Goal: Transaction & Acquisition: Purchase product/service

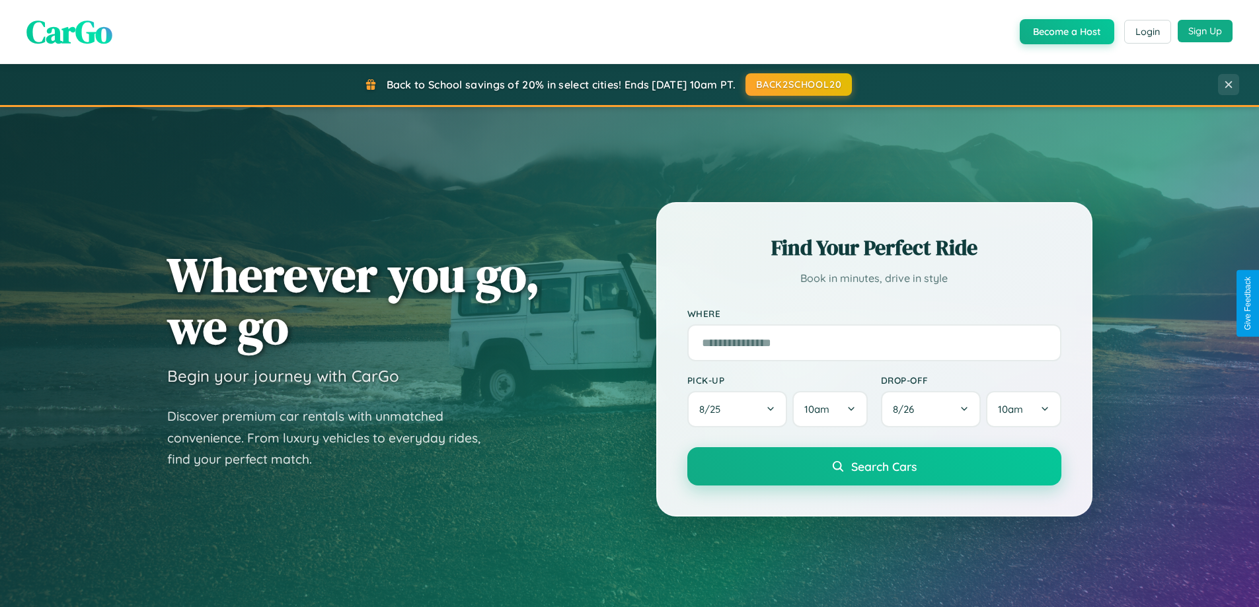
click at [1205, 31] on button "Sign Up" at bounding box center [1205, 31] width 55 height 22
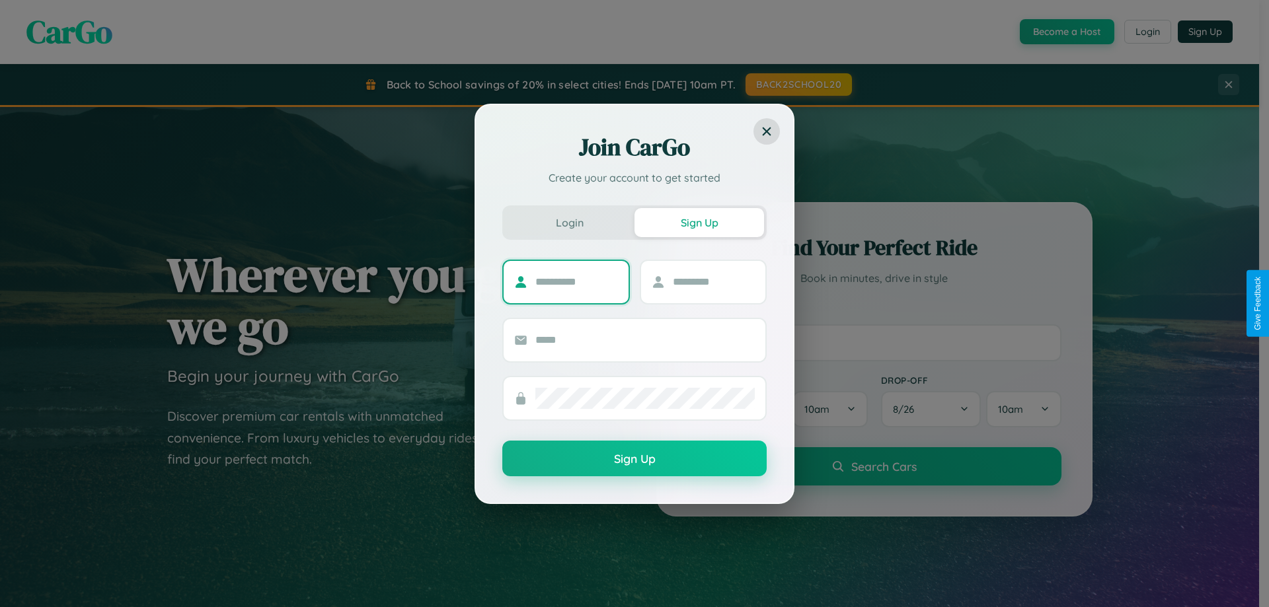
click at [576, 282] on input "text" at bounding box center [576, 282] width 83 height 21
type input "*******"
click at [713, 282] on input "text" at bounding box center [714, 282] width 83 height 21
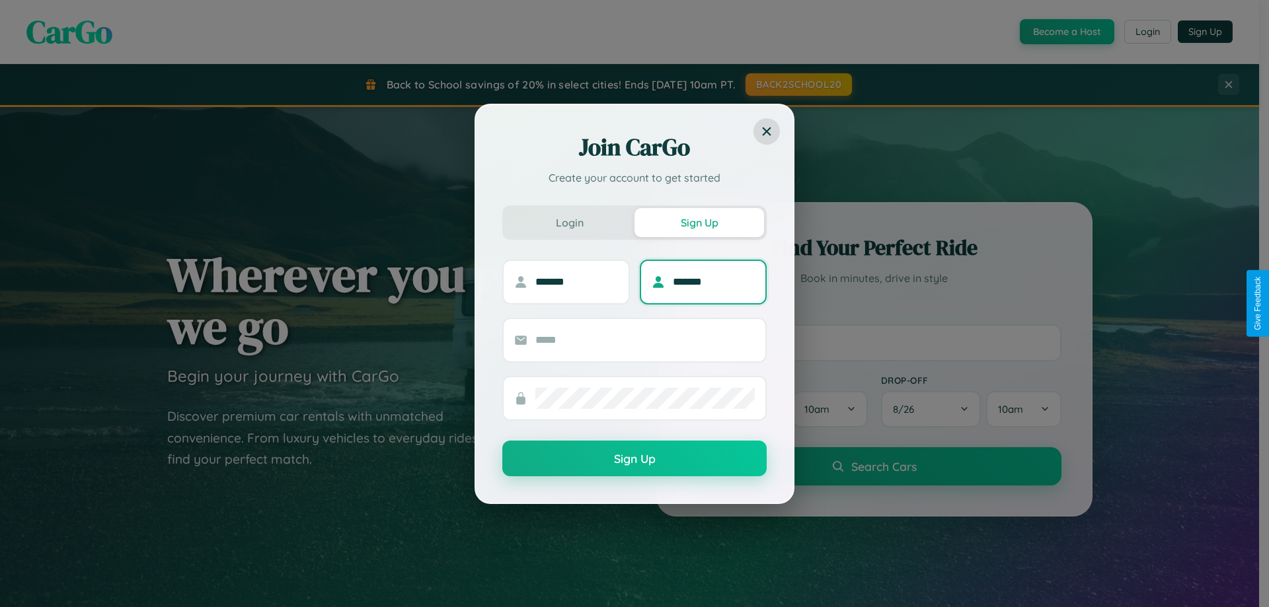
type input "*******"
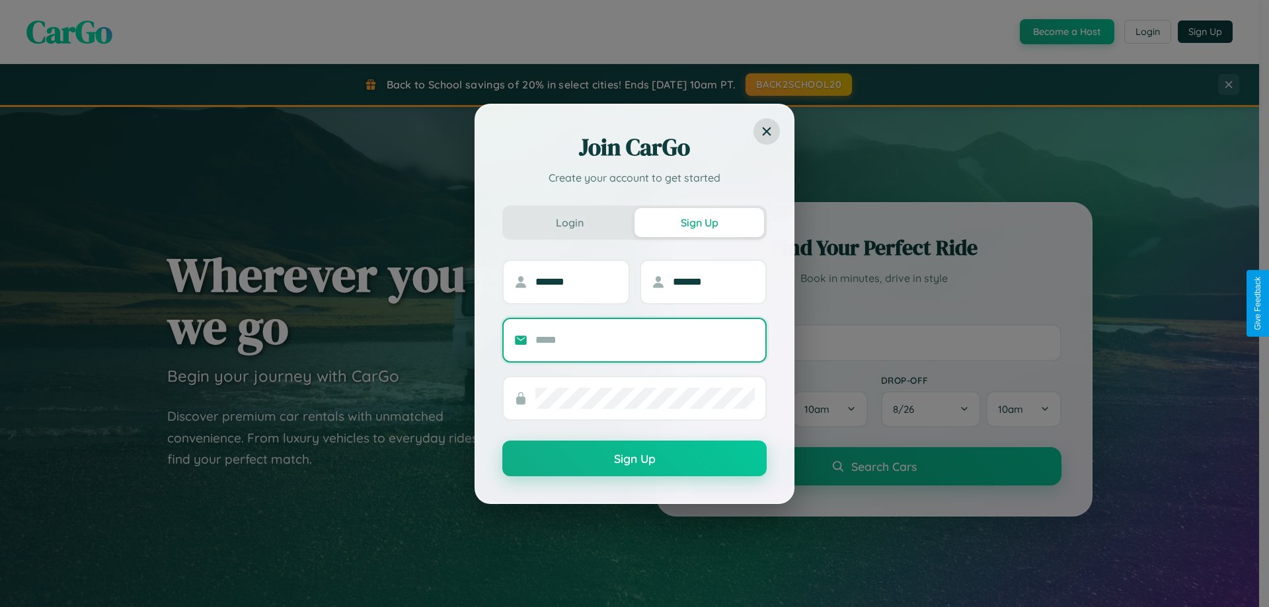
click at [645, 340] on input "text" at bounding box center [644, 340] width 219 height 21
type input "**********"
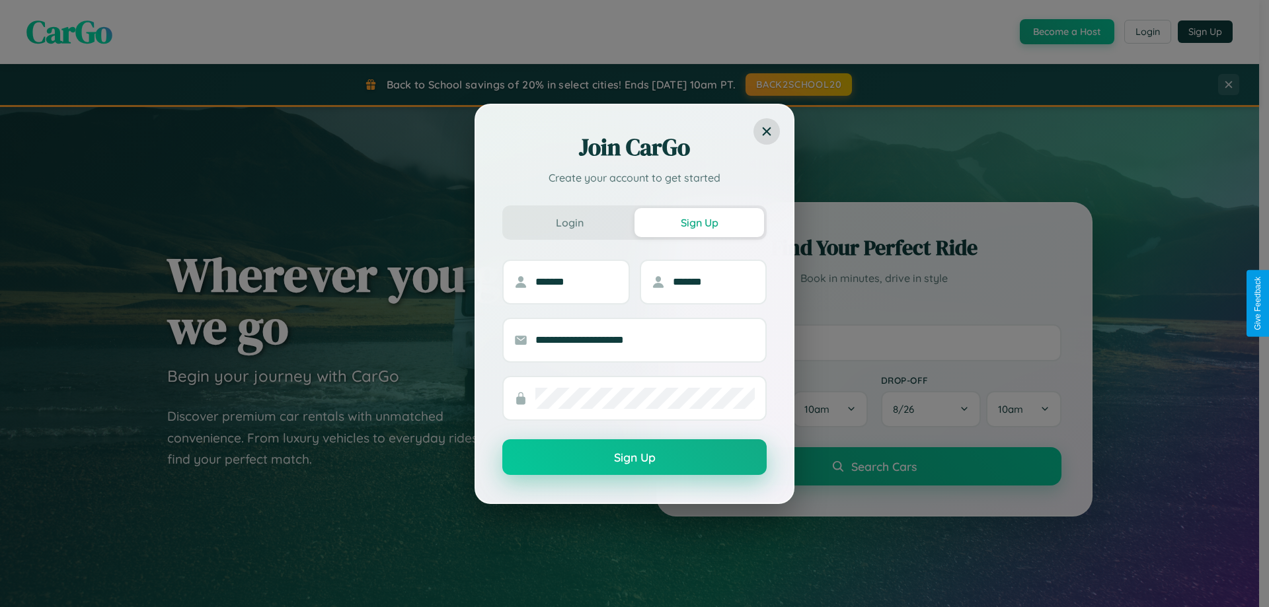
click at [634, 458] on button "Sign Up" at bounding box center [634, 457] width 264 height 36
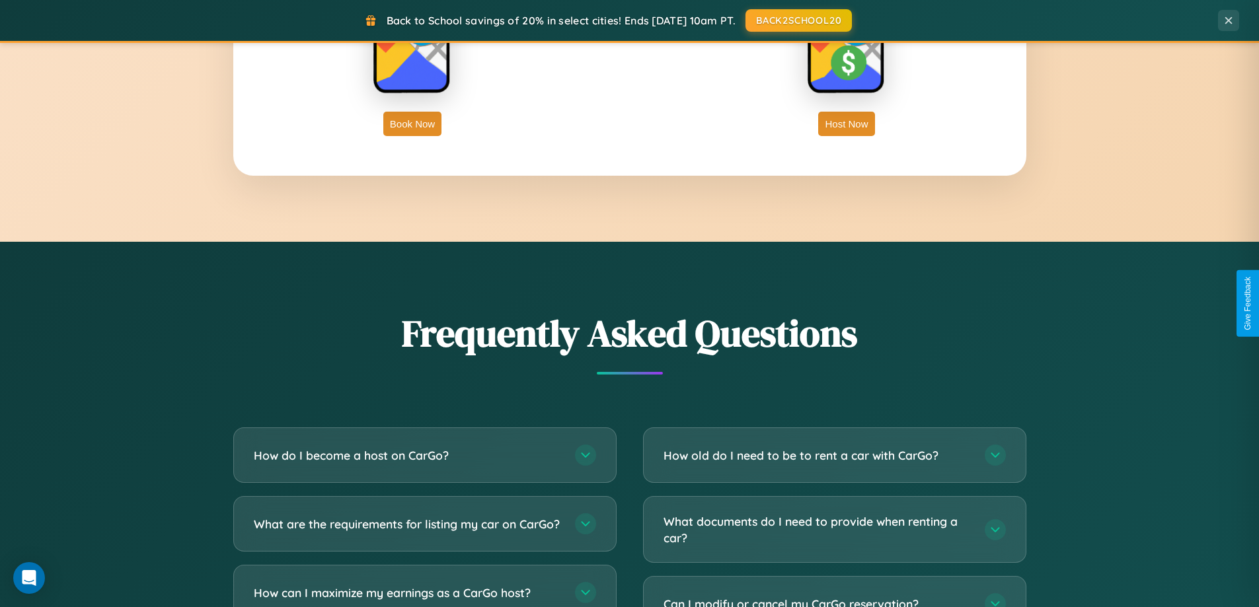
scroll to position [2543, 0]
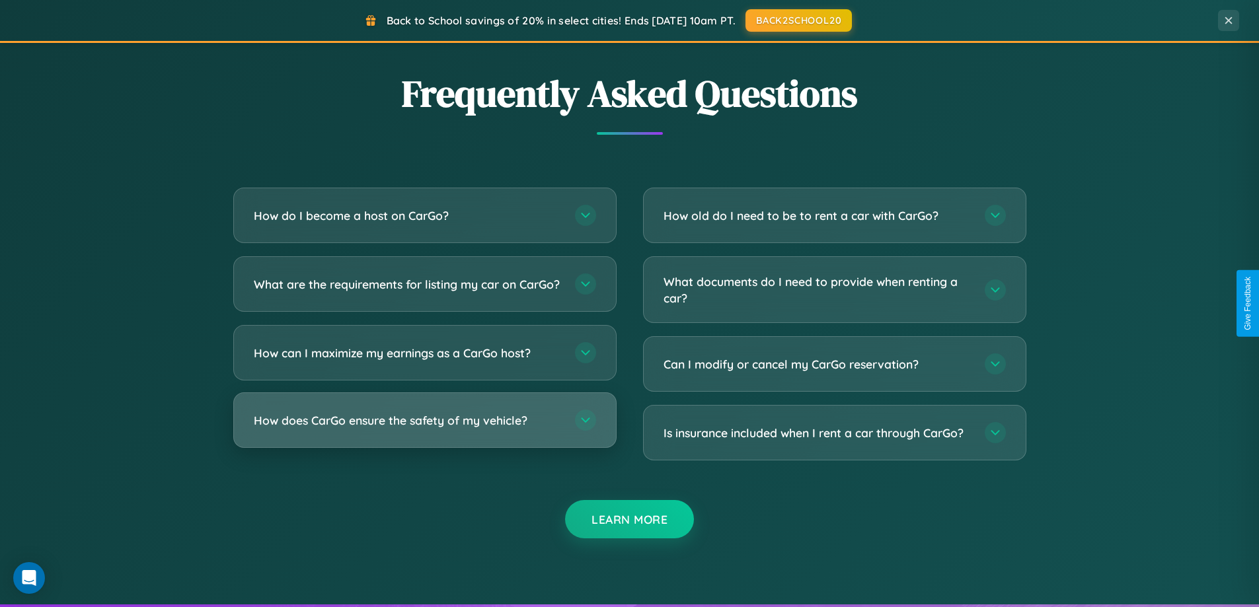
click at [424, 429] on h3 "How does CarGo ensure the safety of my vehicle?" at bounding box center [408, 420] width 308 height 17
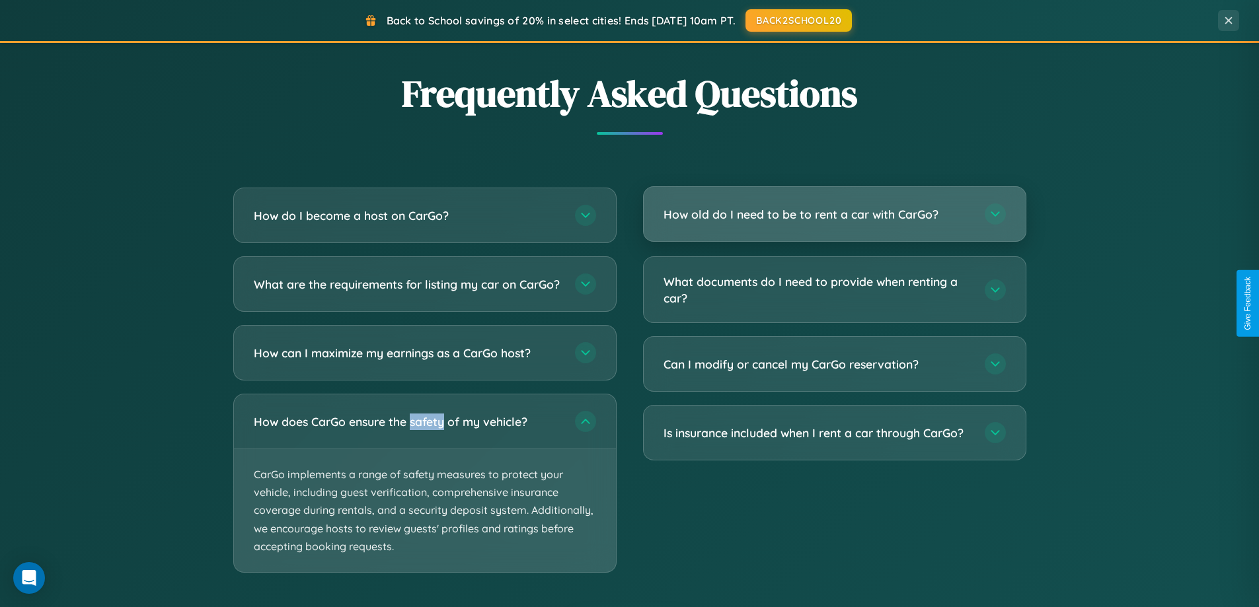
click at [834, 215] on h3 "How old do I need to be to rent a car with CarGo?" at bounding box center [818, 214] width 308 height 17
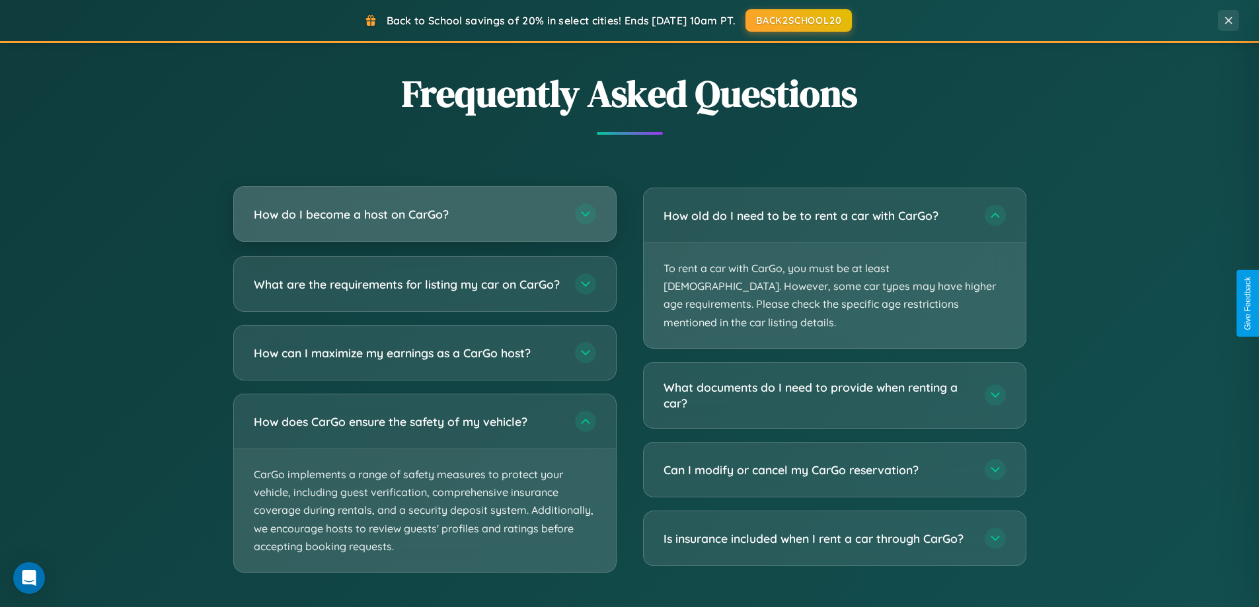
click at [424, 214] on h3 "How do I become a host on CarGo?" at bounding box center [408, 214] width 308 height 17
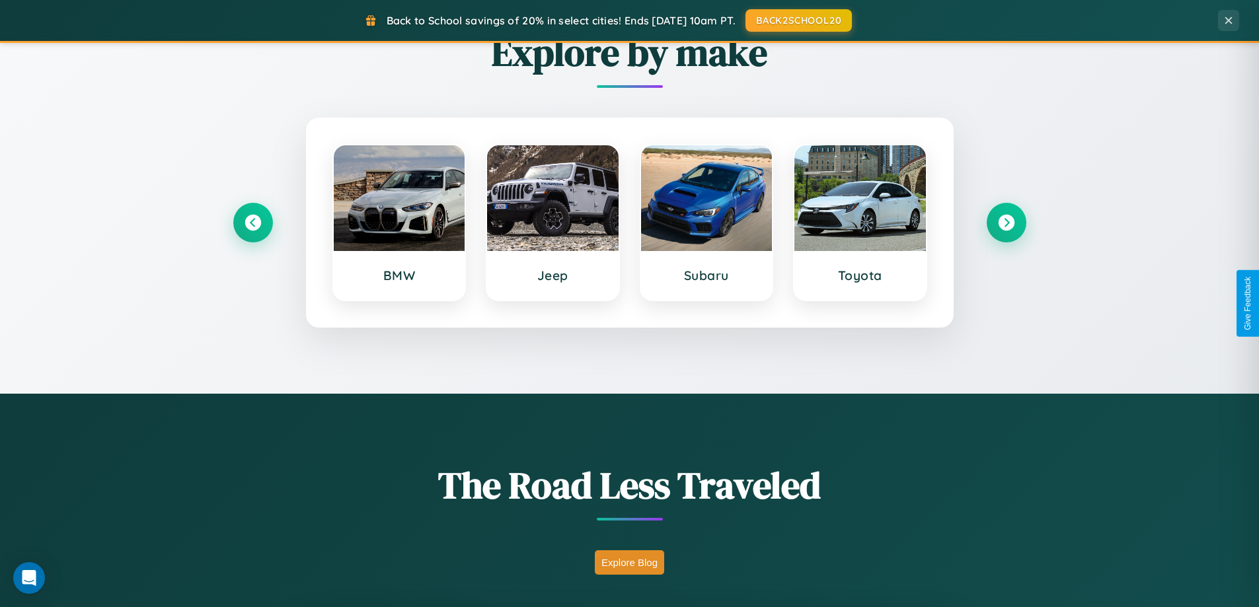
scroll to position [570, 0]
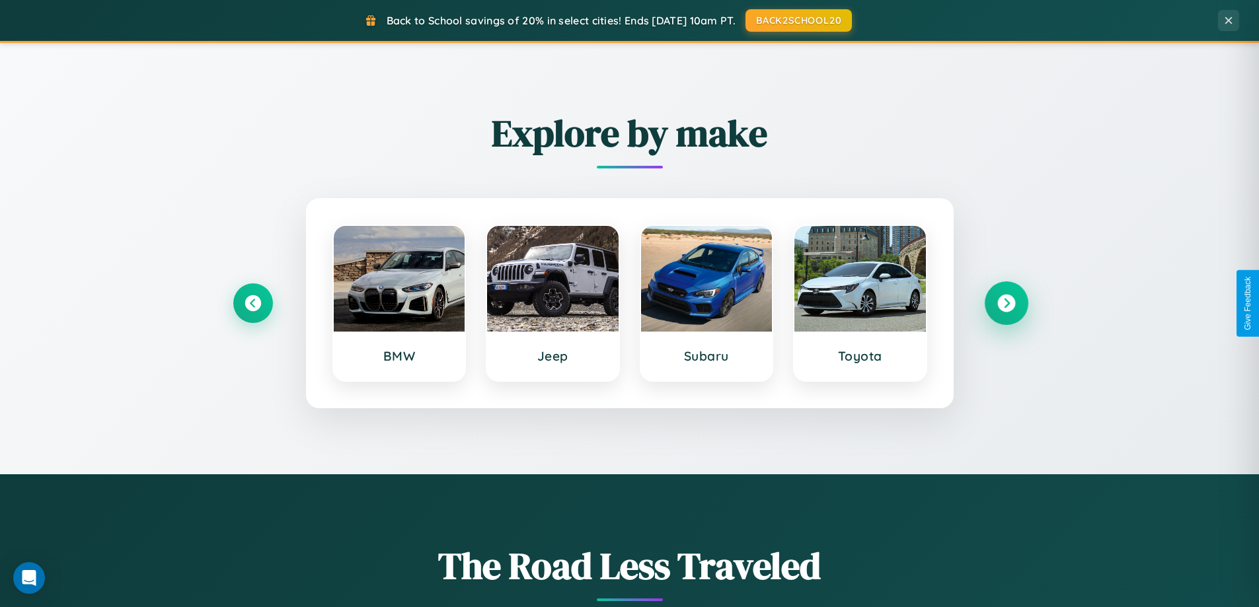
click at [1006, 303] on icon at bounding box center [1006, 304] width 18 height 18
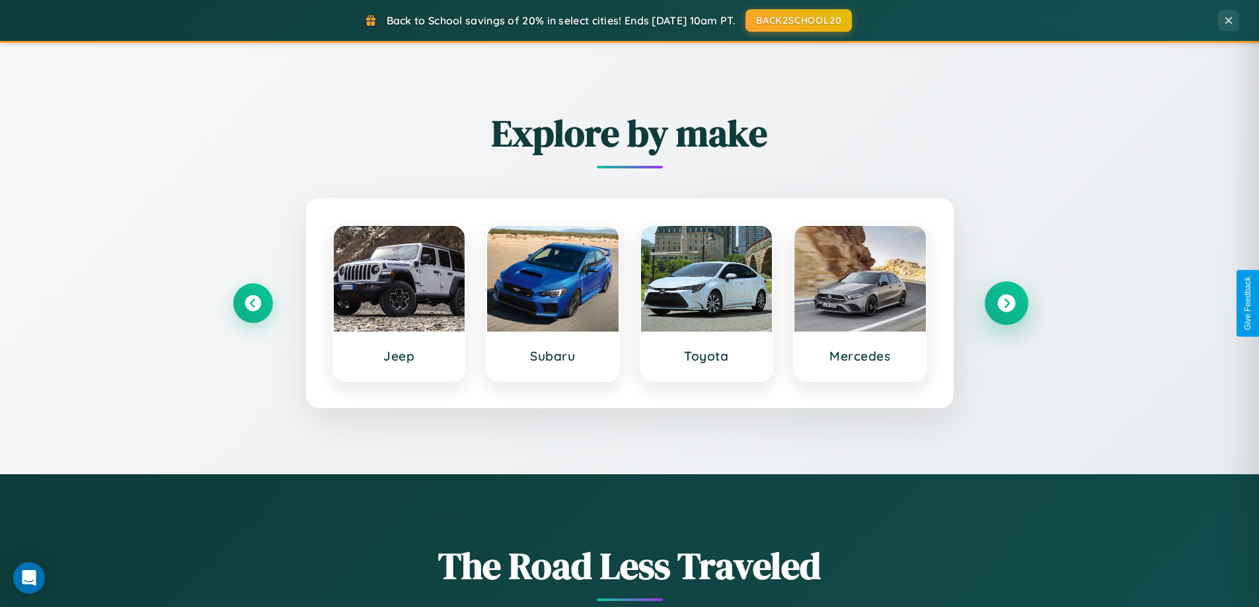
click at [1006, 303] on icon at bounding box center [1006, 304] width 18 height 18
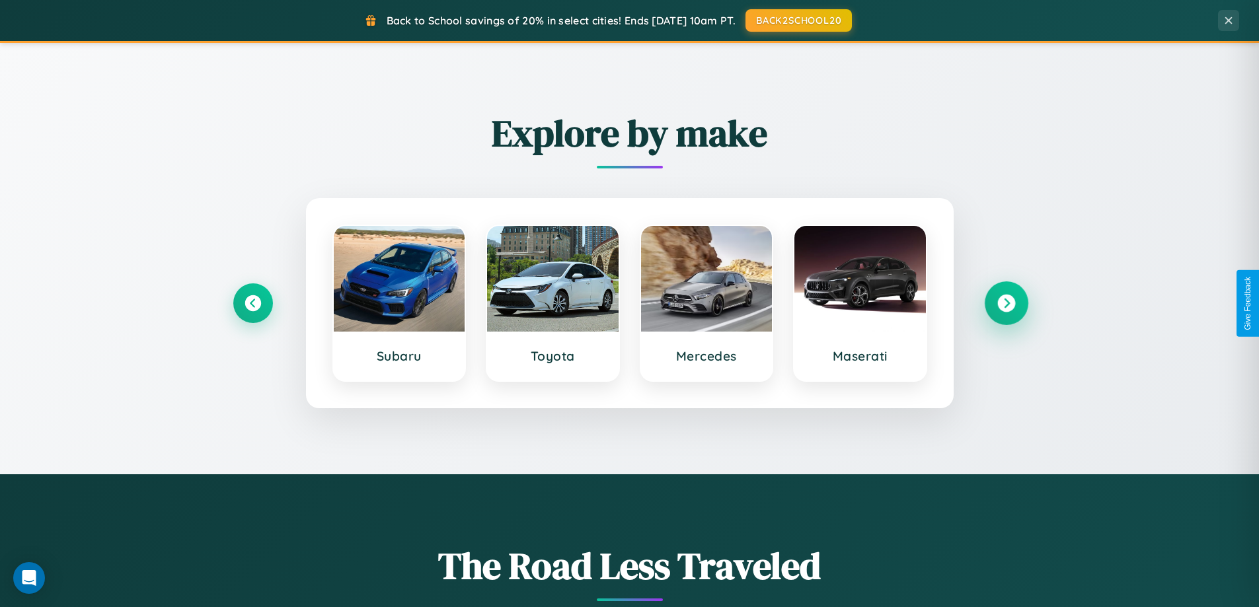
scroll to position [909, 0]
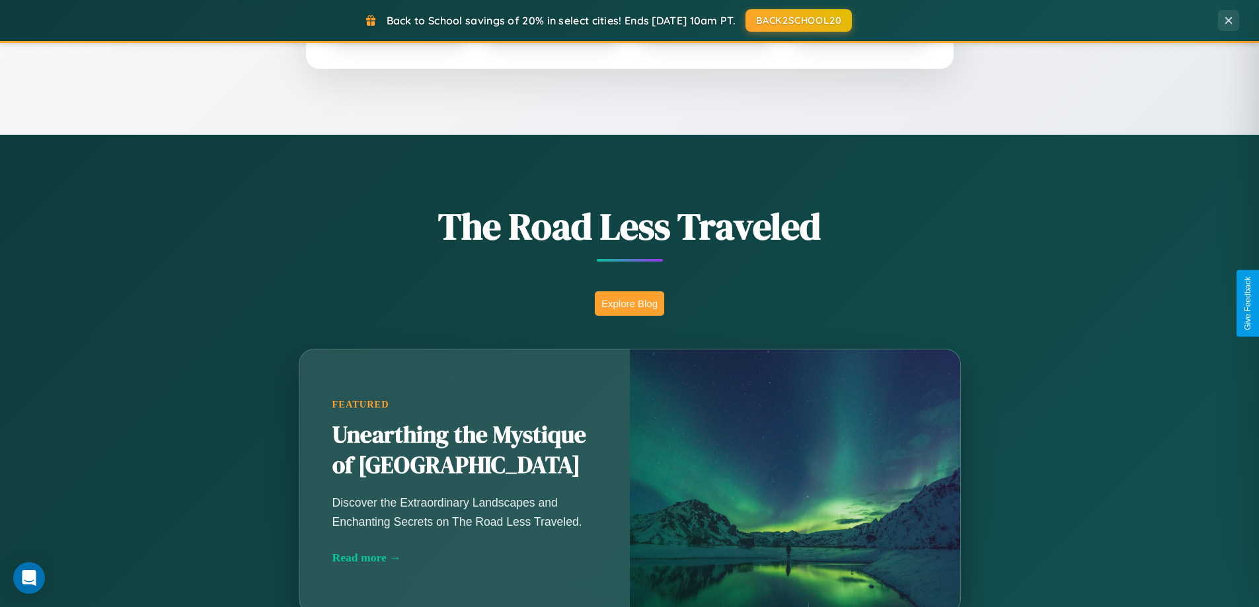
click at [629, 303] on button "Explore Blog" at bounding box center [629, 303] width 69 height 24
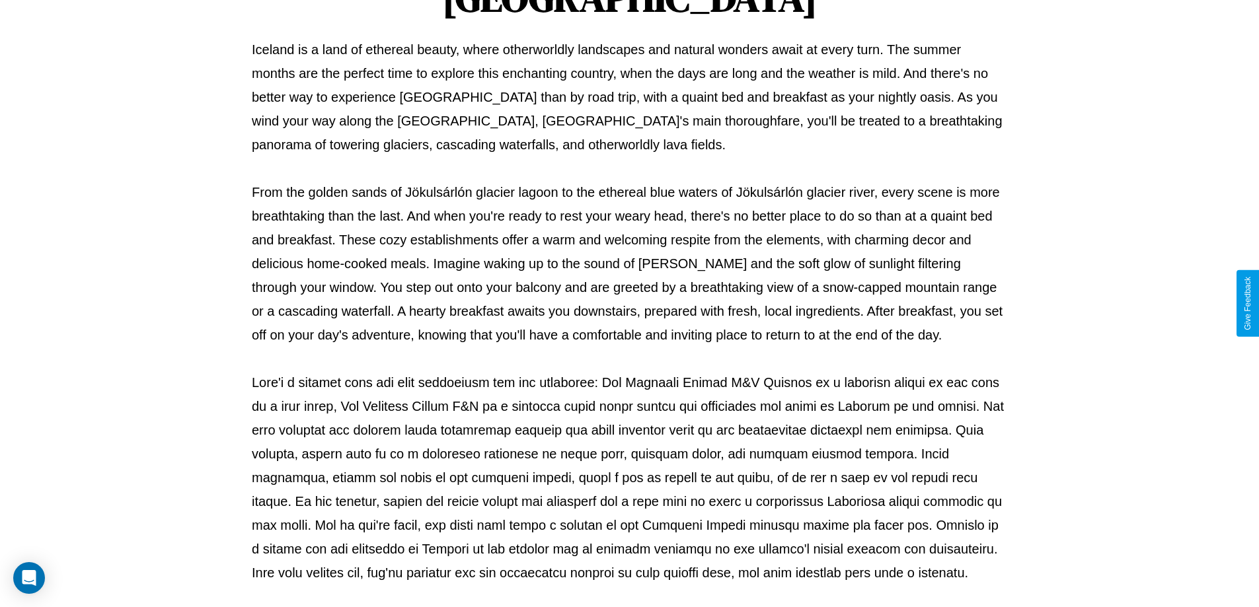
scroll to position [428, 0]
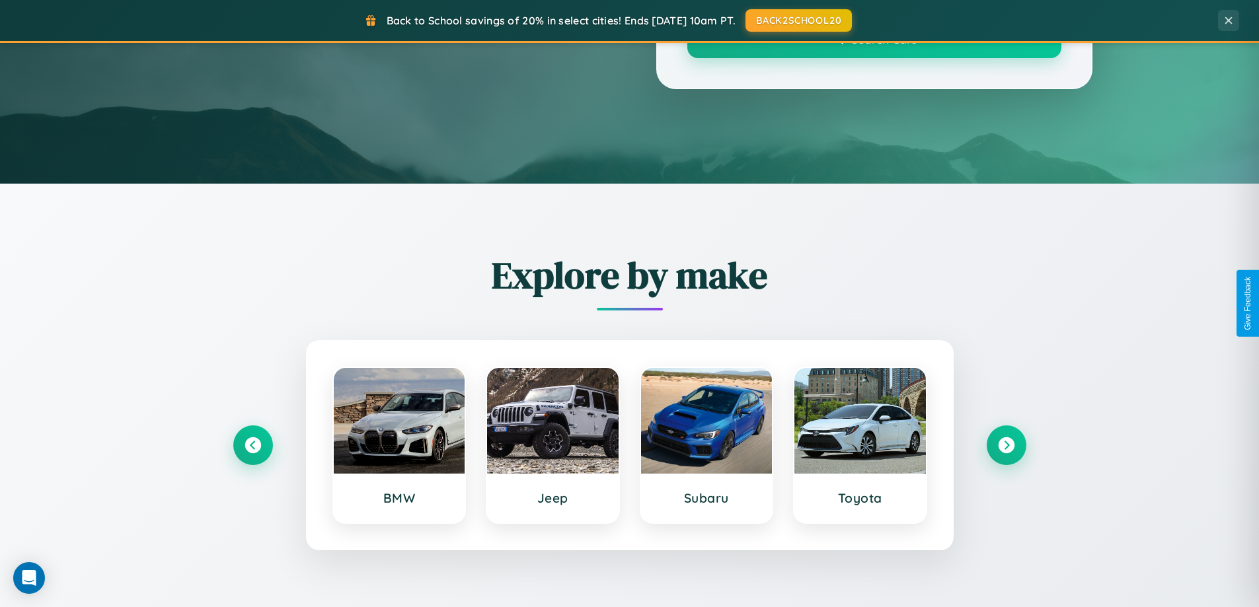
scroll to position [909, 0]
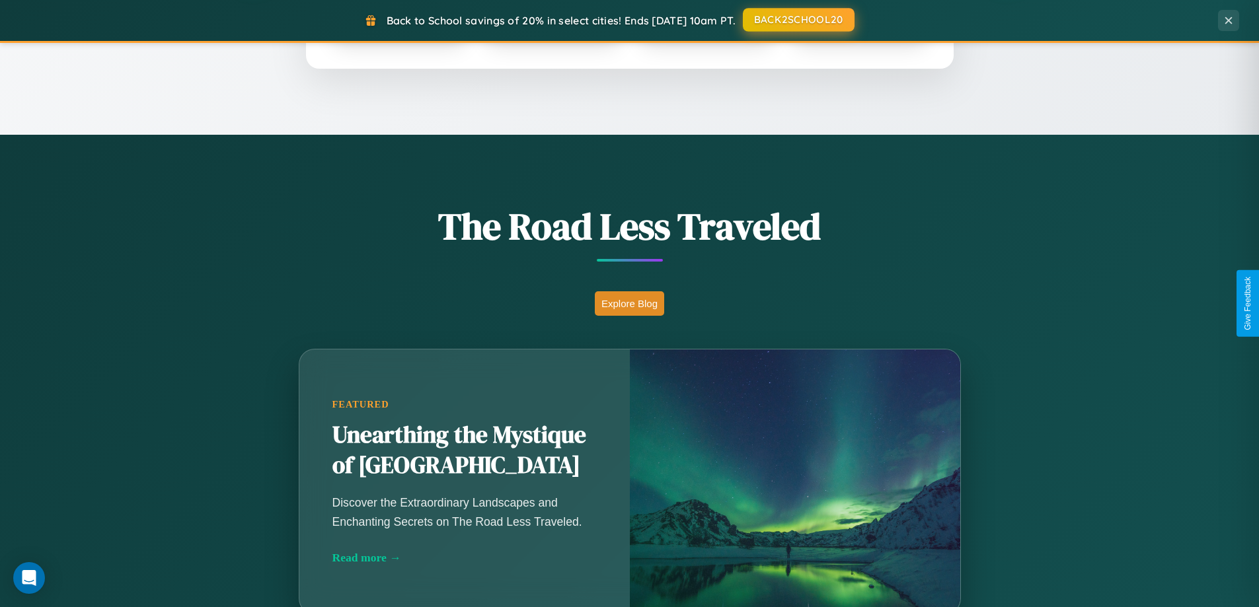
click at [798, 20] on button "BACK2SCHOOL20" at bounding box center [799, 20] width 112 height 24
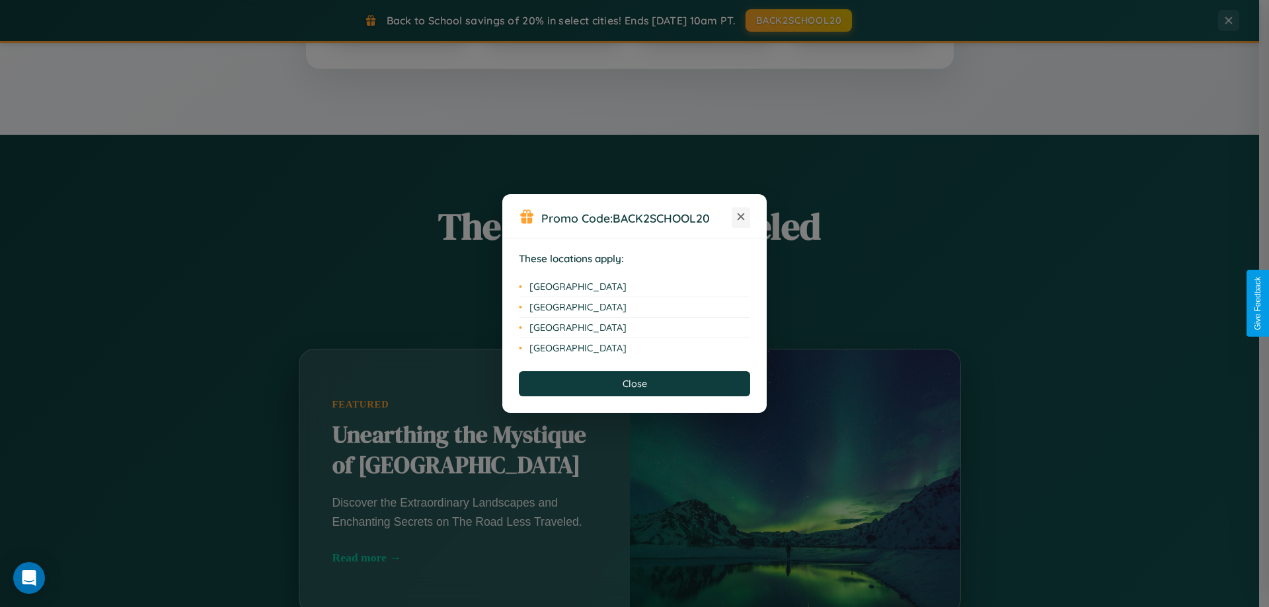
click at [741, 217] on icon at bounding box center [741, 216] width 7 height 7
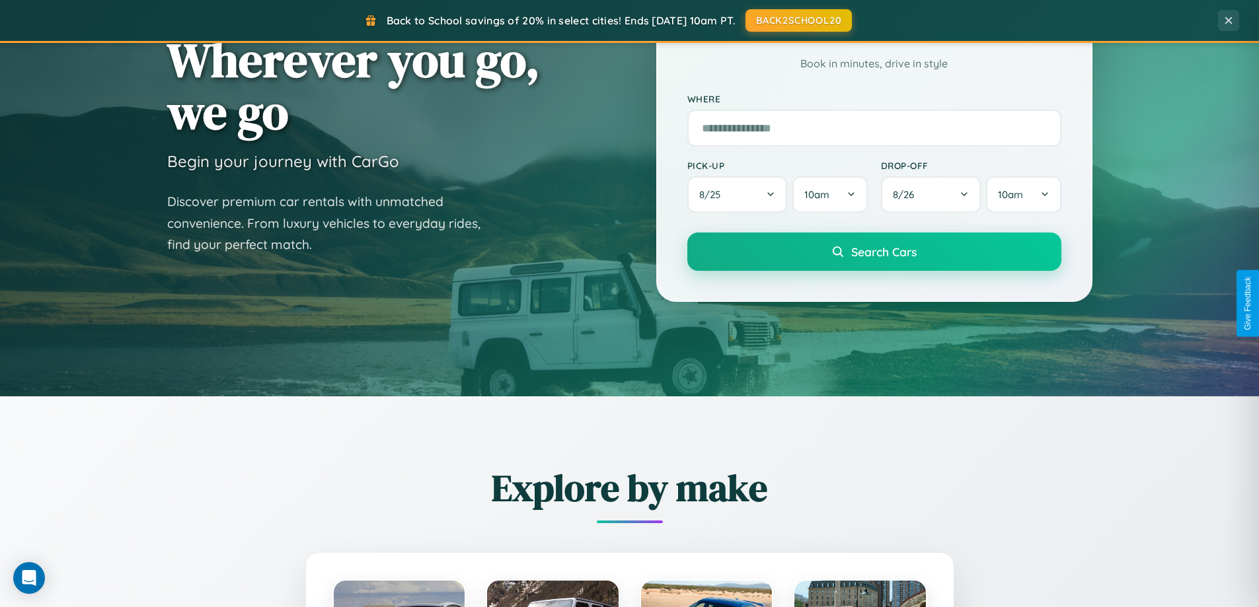
scroll to position [39, 0]
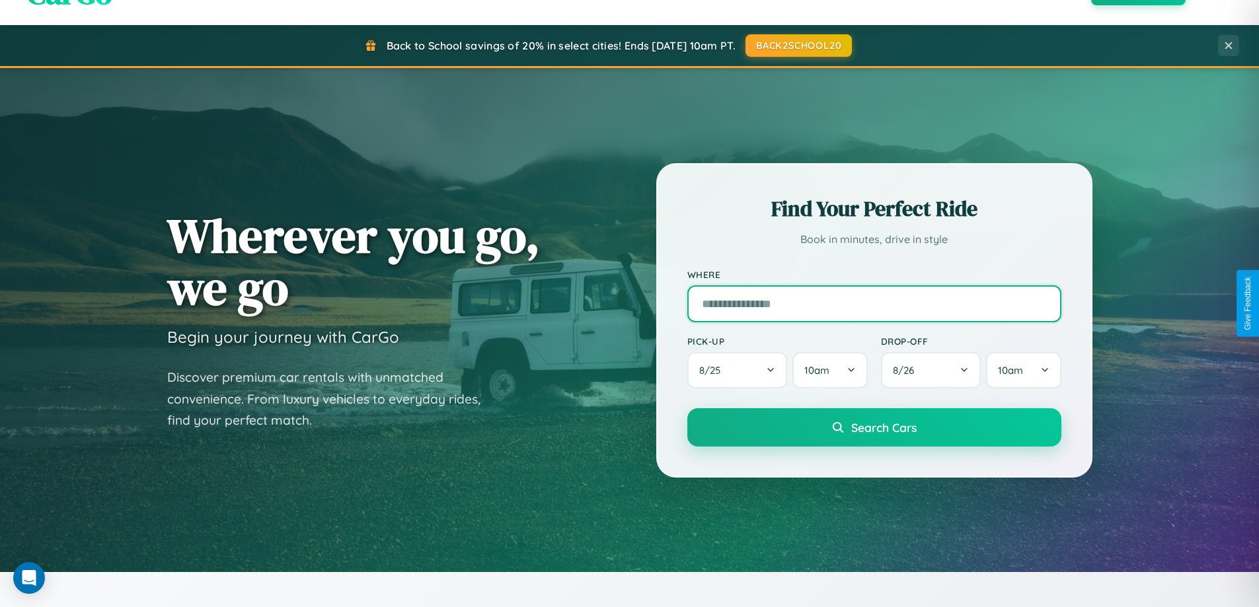
click at [874, 303] on input "text" at bounding box center [874, 304] width 374 height 37
type input "******"
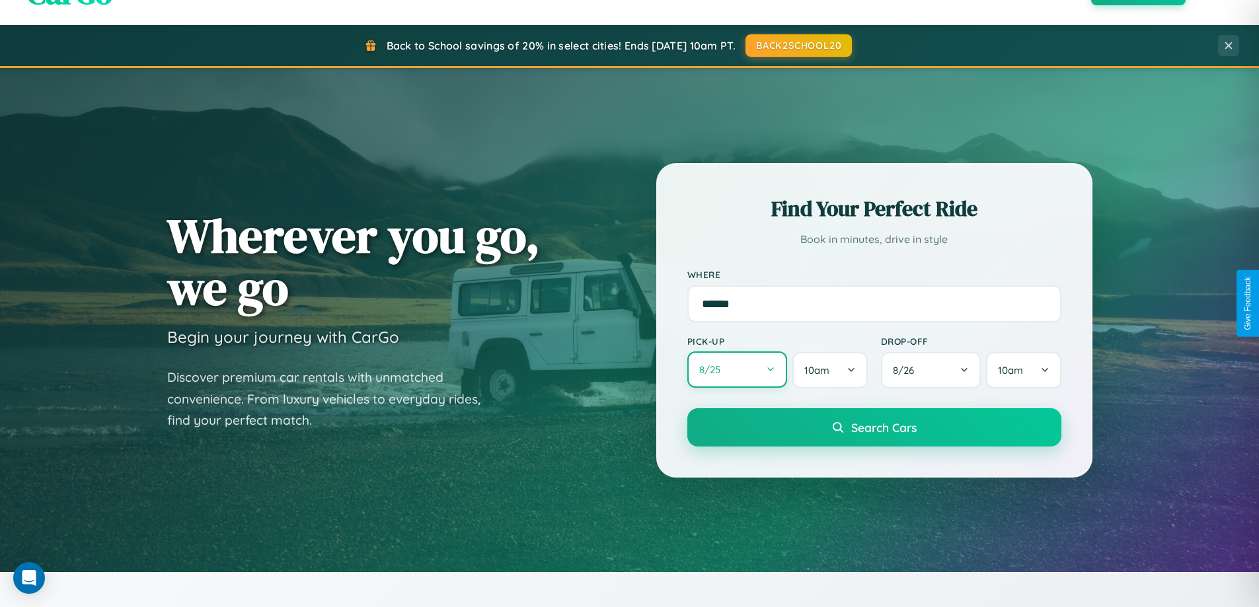
click at [737, 370] on button "8 / 25" at bounding box center [737, 370] width 100 height 36
select select "*"
select select "****"
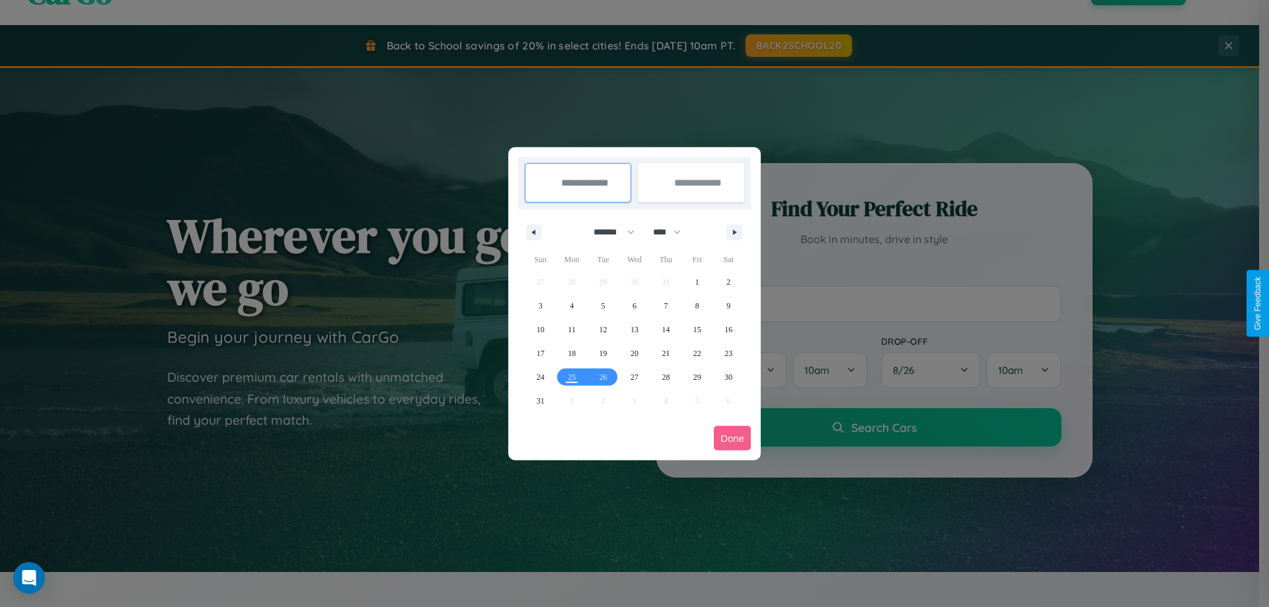
drag, startPoint x: 608, startPoint y: 232, endPoint x: 634, endPoint y: 265, distance: 42.3
click at [608, 232] on select "******* ******** ***** ***** *** **** **** ****** ********* ******* ******** **…" at bounding box center [612, 232] width 56 height 22
select select "*"
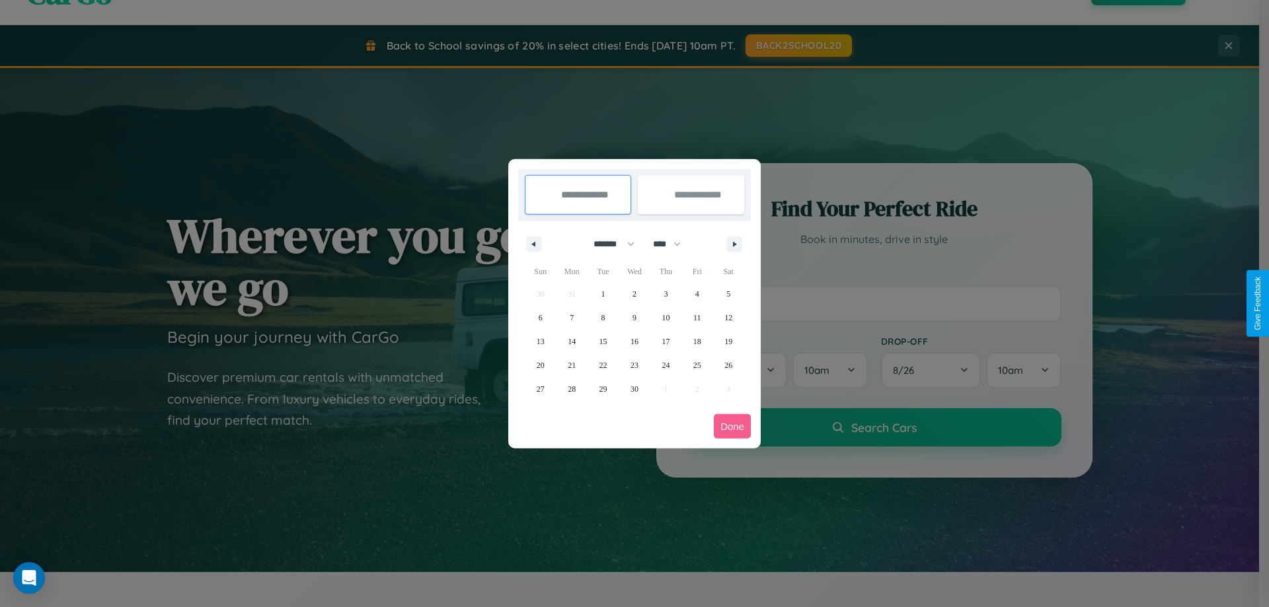
click at [673, 244] on select "**** **** **** **** **** **** **** **** **** **** **** **** **** **** **** ****…" at bounding box center [666, 244] width 40 height 22
select select "****"
click at [603, 389] on span "28" at bounding box center [603, 389] width 8 height 24
type input "**********"
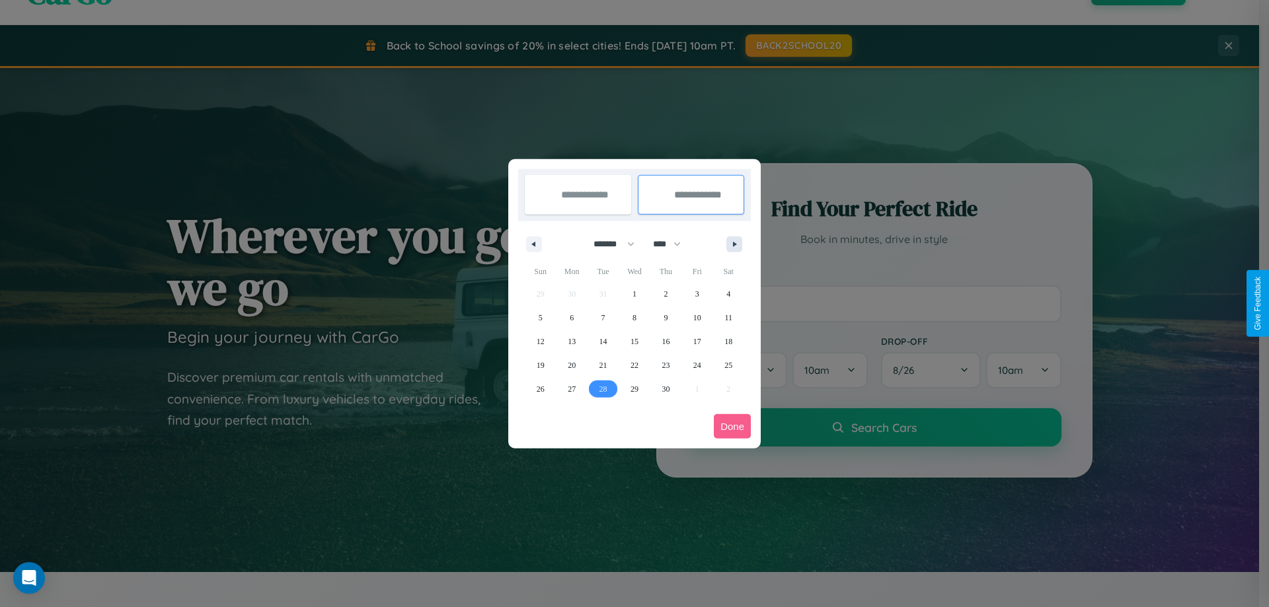
click at [734, 244] on icon "button" at bounding box center [737, 244] width 7 height 5
select select "*"
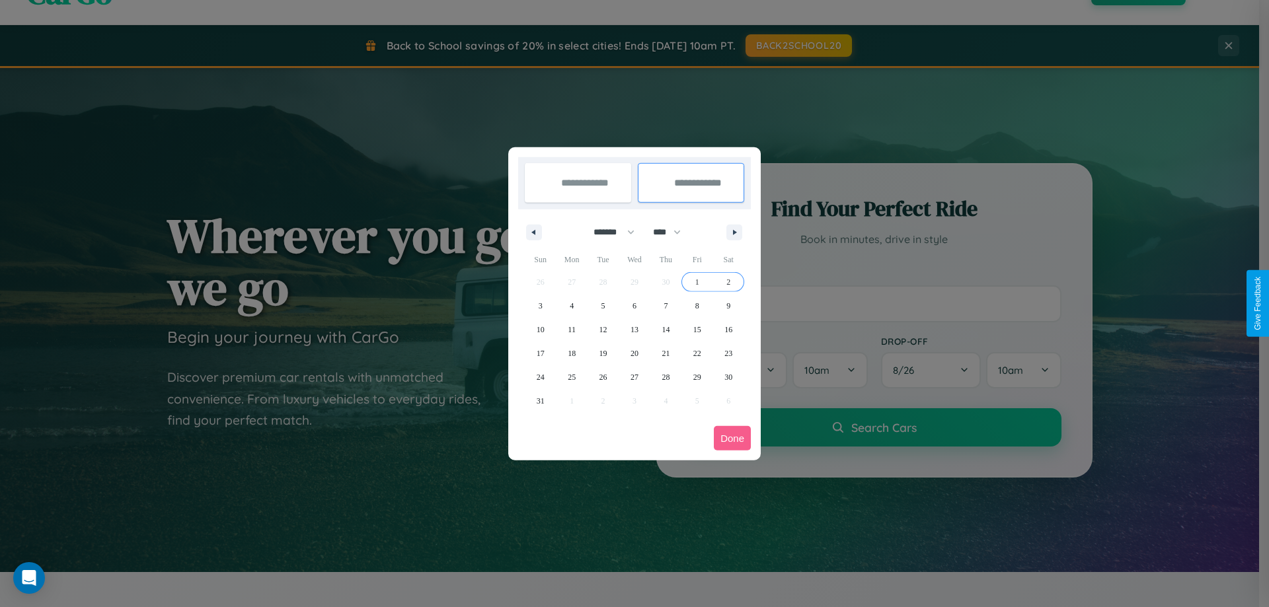
click at [728, 282] on span "2" at bounding box center [728, 282] width 4 height 24
type input "**********"
select select "*"
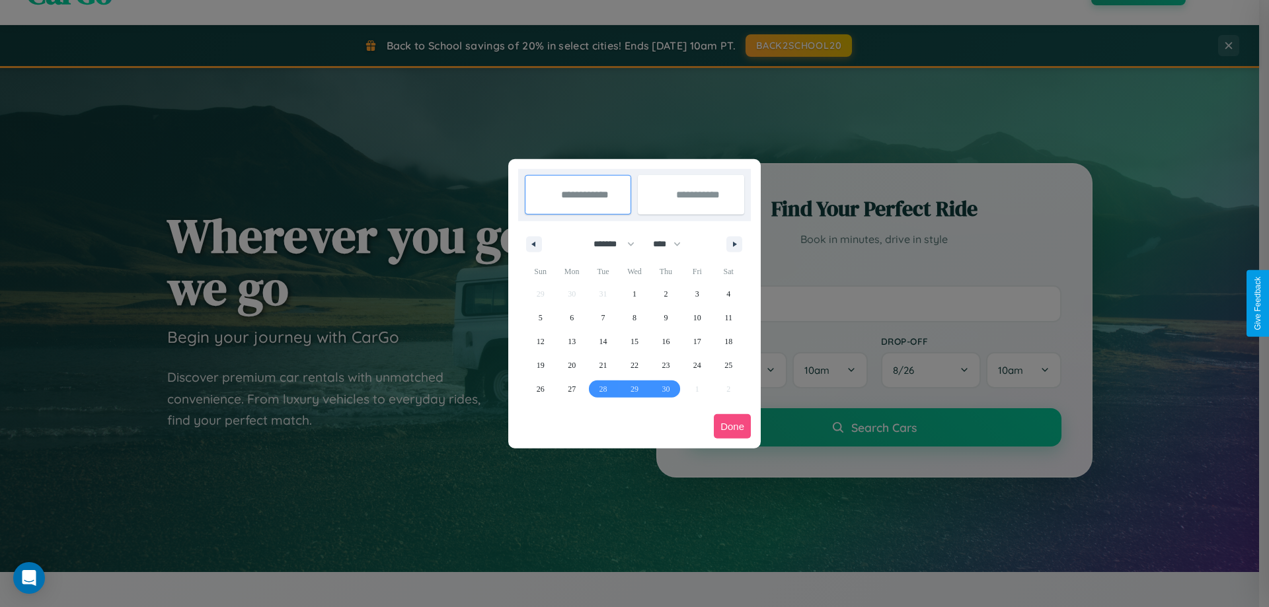
click at [732, 426] on button "Done" at bounding box center [732, 426] width 37 height 24
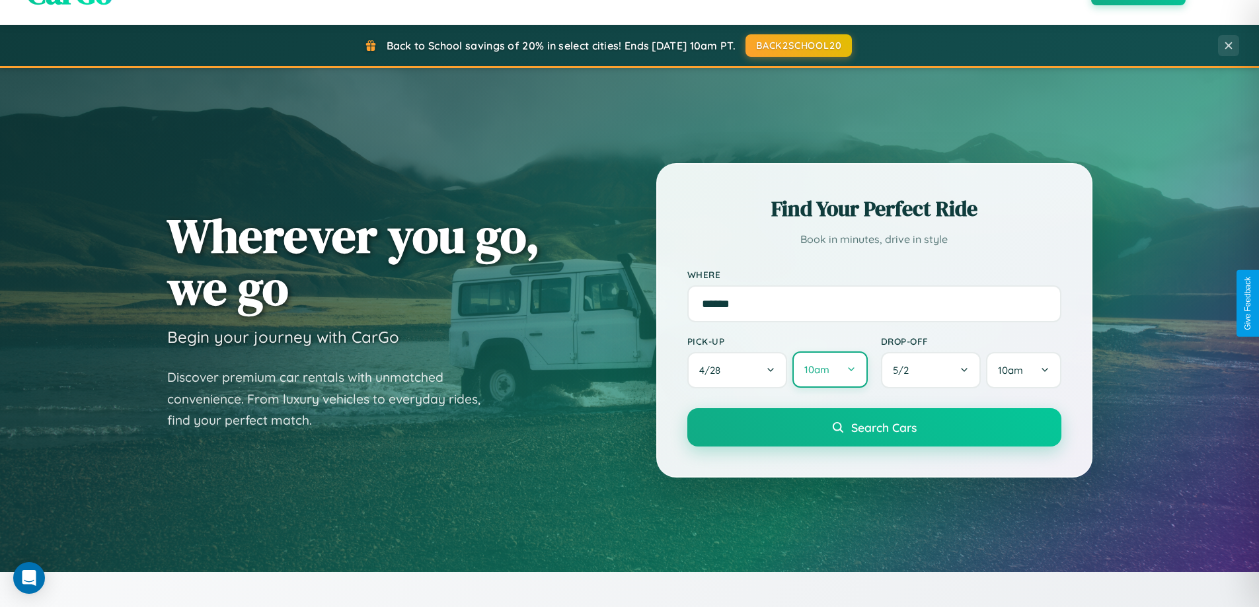
click at [829, 370] on button "10am" at bounding box center [829, 370] width 75 height 36
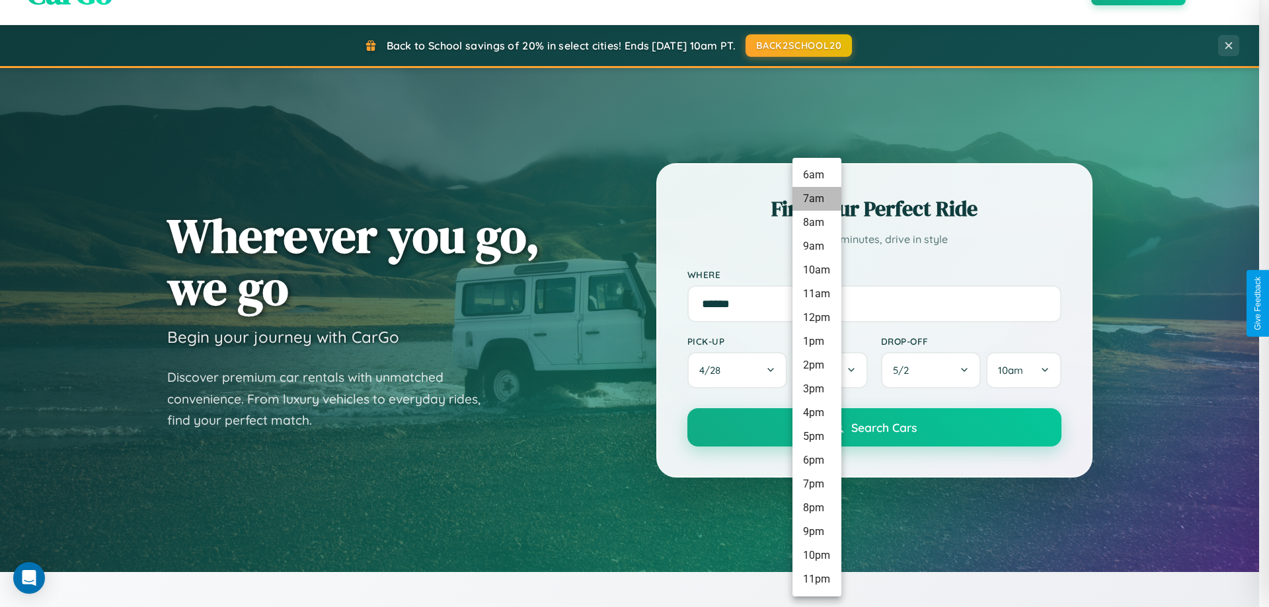
click at [816, 199] on li "7am" at bounding box center [816, 199] width 49 height 24
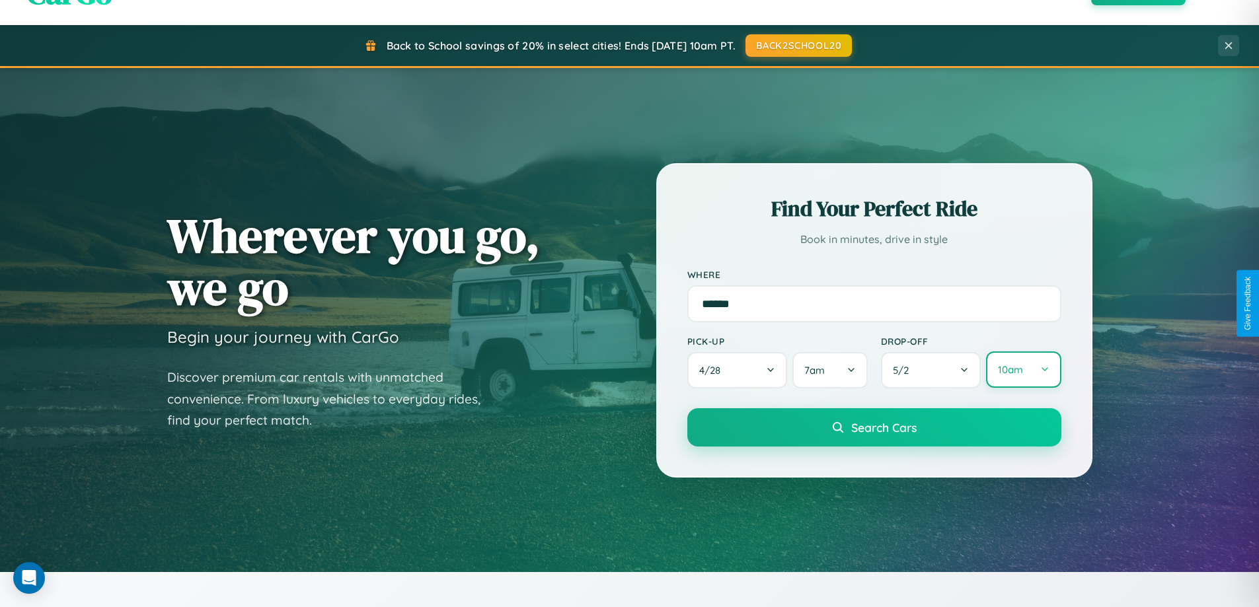
click at [1023, 370] on button "10am" at bounding box center [1023, 370] width 75 height 36
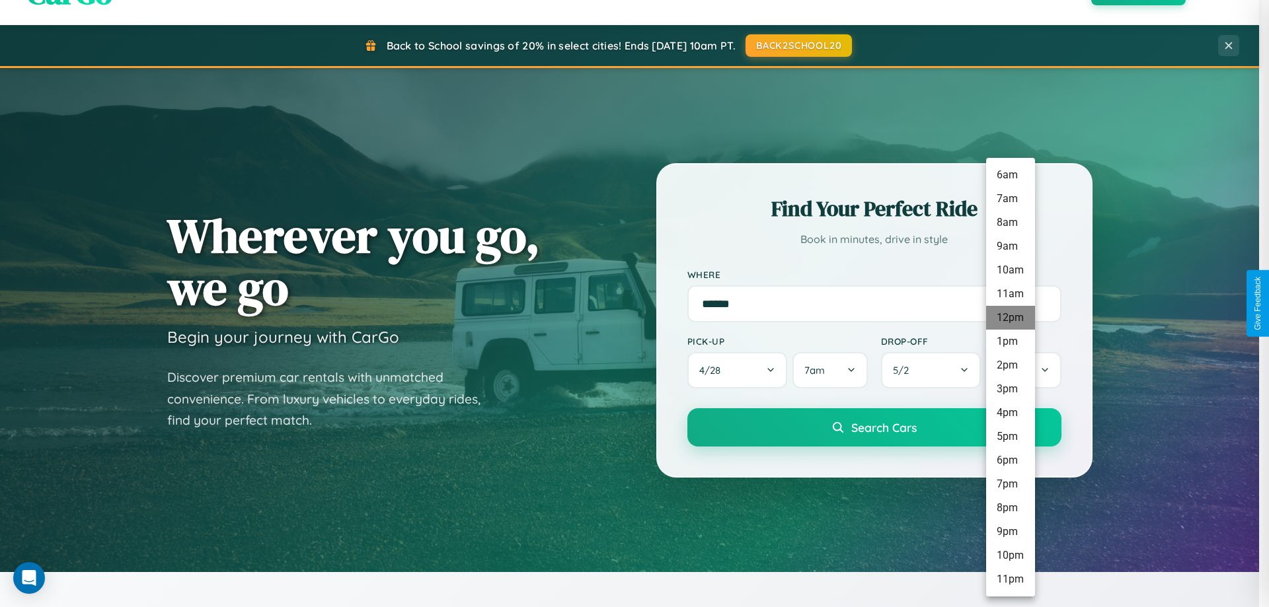
click at [1010, 318] on li "12pm" at bounding box center [1010, 318] width 49 height 24
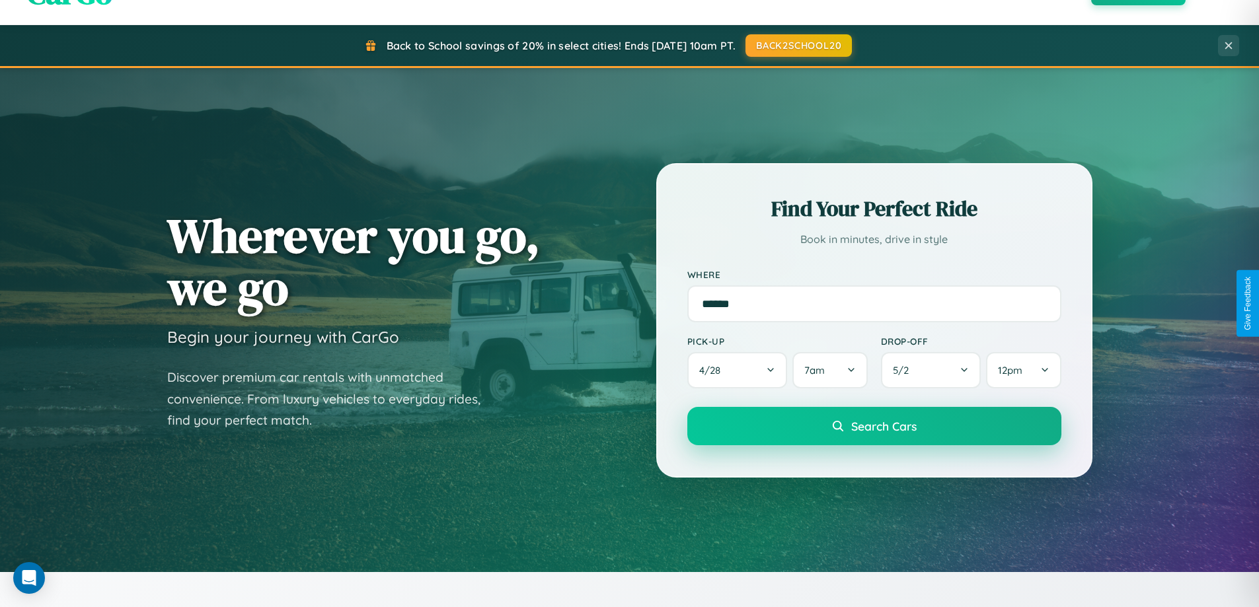
click at [874, 428] on span "Search Cars" at bounding box center [883, 426] width 65 height 15
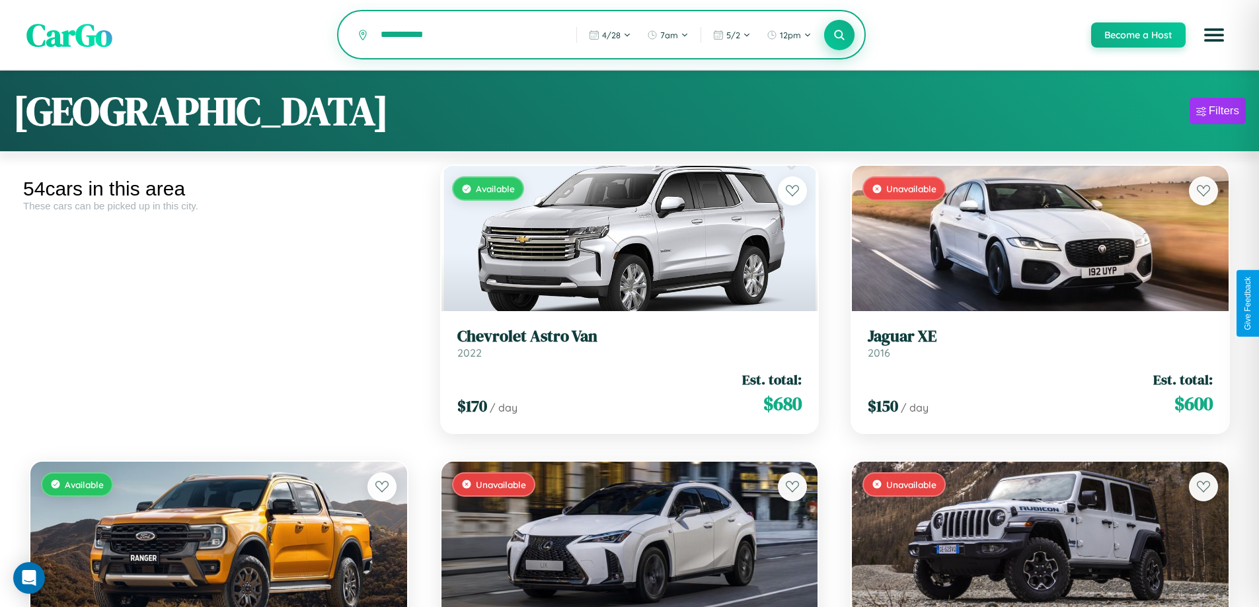
type input "**********"
click at [839, 36] on icon at bounding box center [839, 34] width 13 height 13
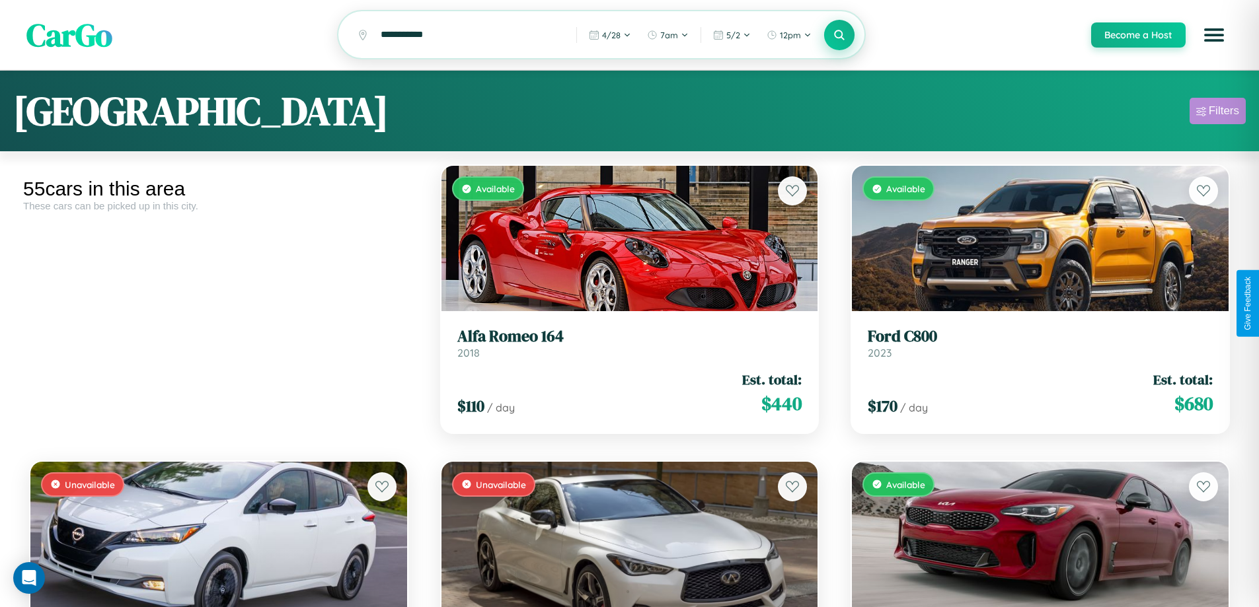
click at [1217, 113] on div "Filters" at bounding box center [1224, 110] width 30 height 13
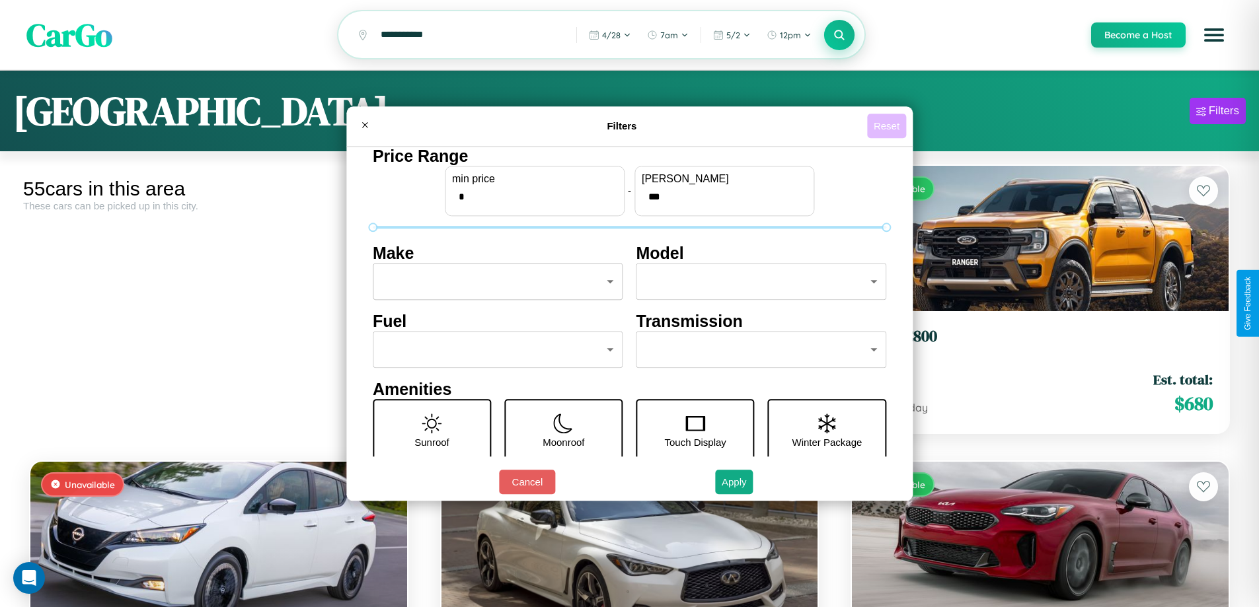
click at [888, 126] on button "Reset" at bounding box center [886, 126] width 39 height 24
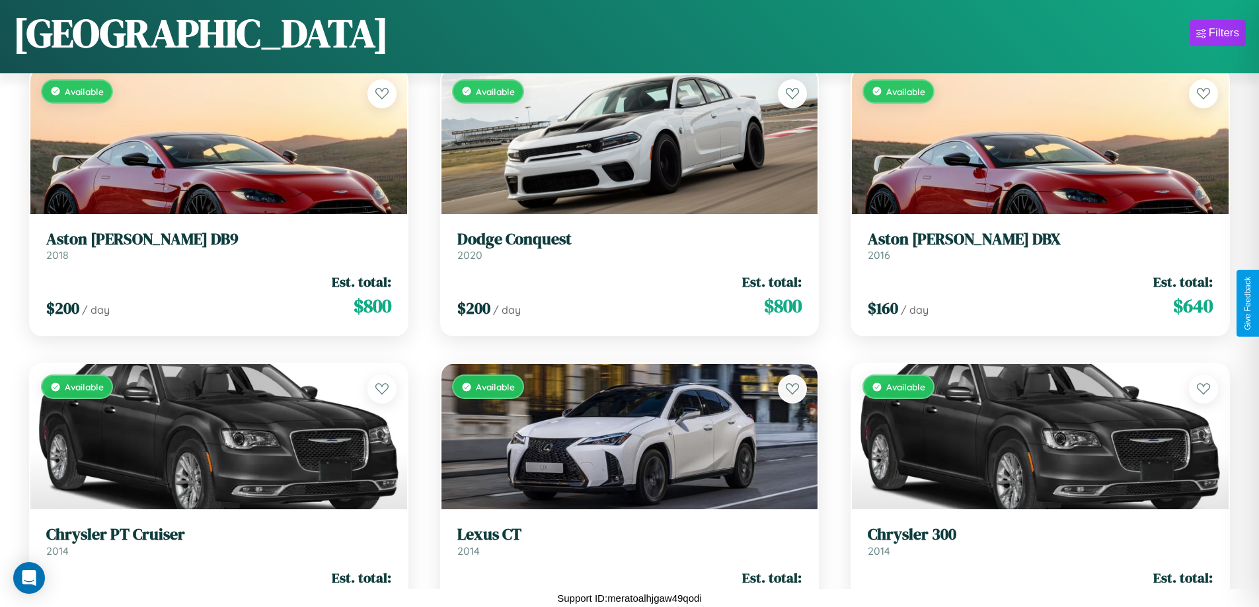
scroll to position [2849, 0]
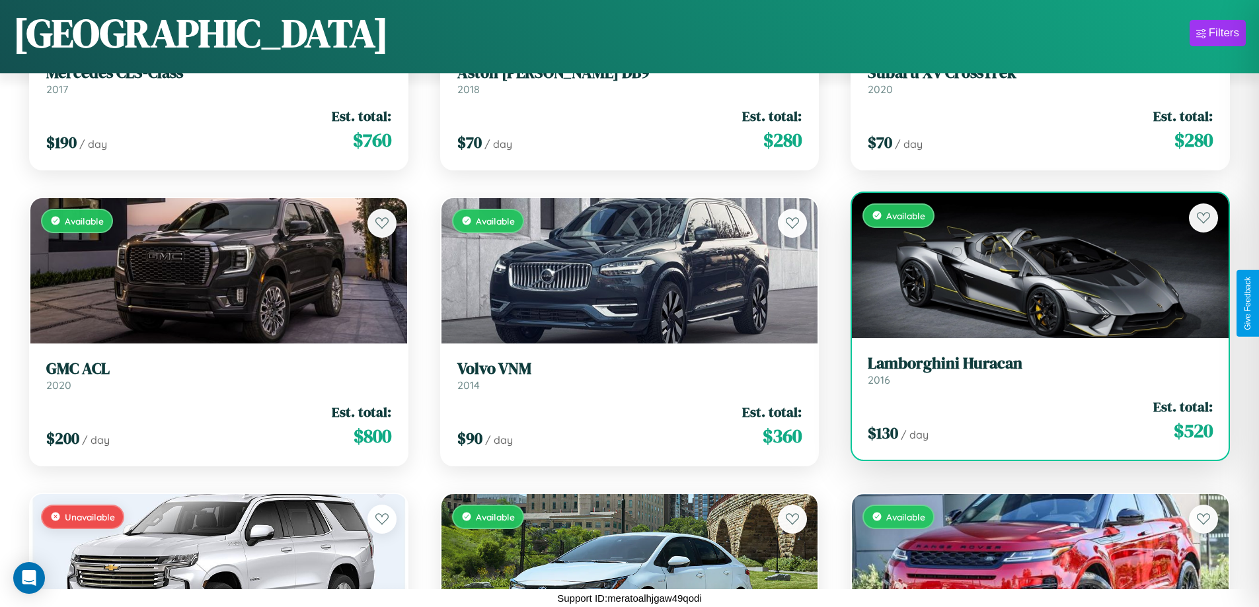
click at [1032, 371] on h3 "Lamborghini Huracan" at bounding box center [1040, 363] width 345 height 19
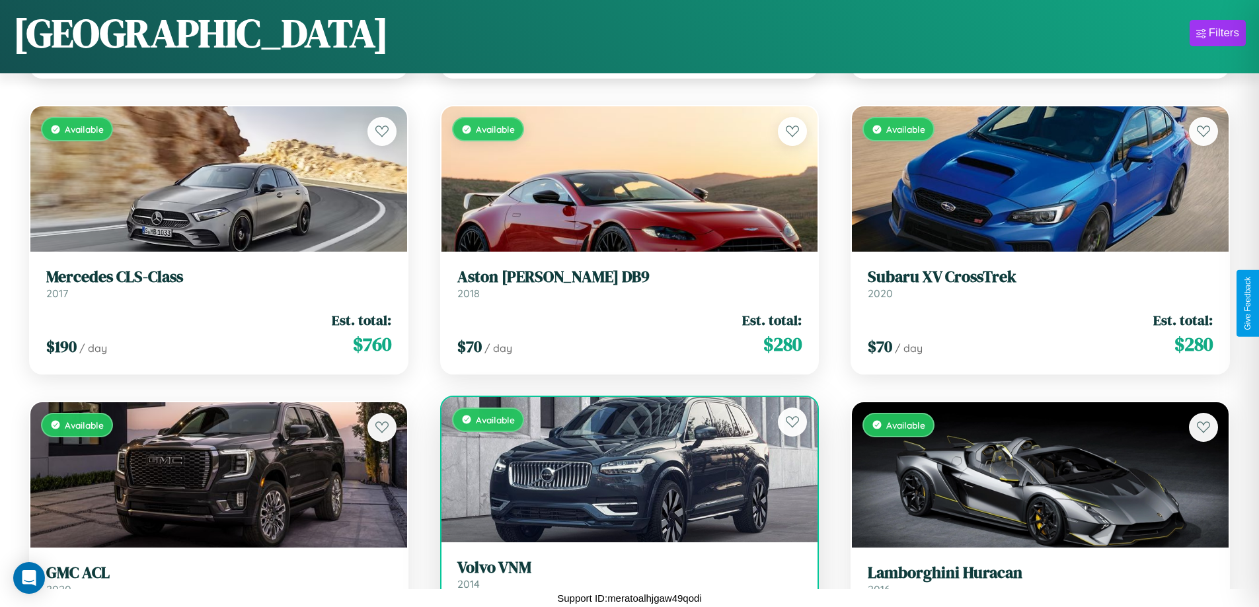
scroll to position [2554, 0]
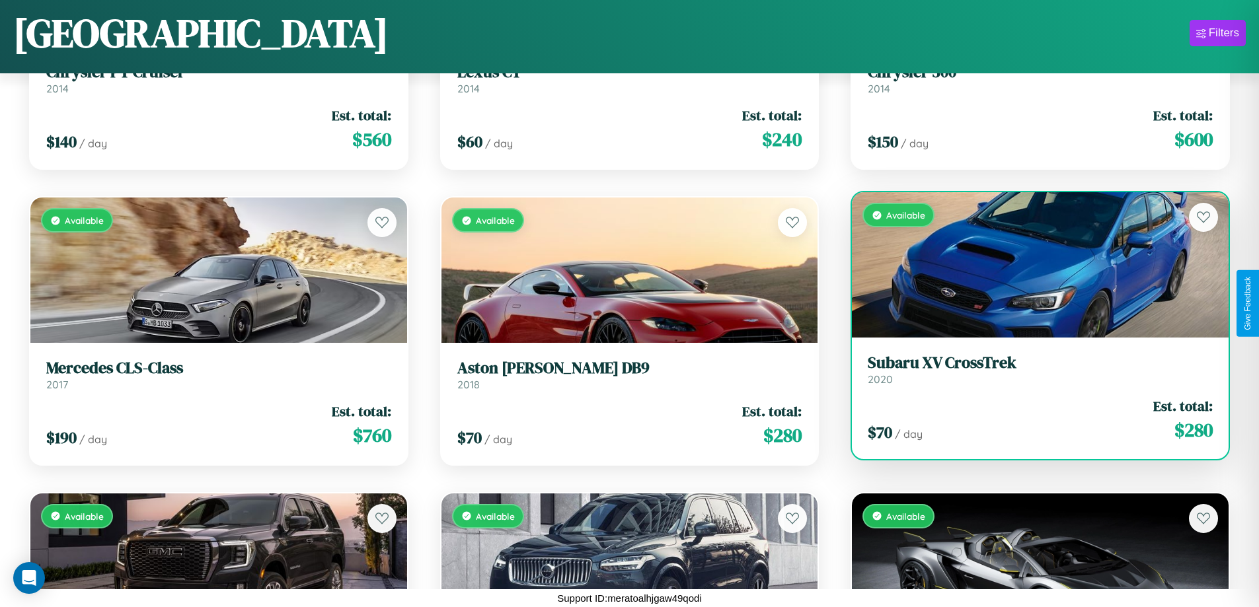
click at [1032, 373] on link "Subaru XV CrossTrek 2020" at bounding box center [1040, 370] width 345 height 32
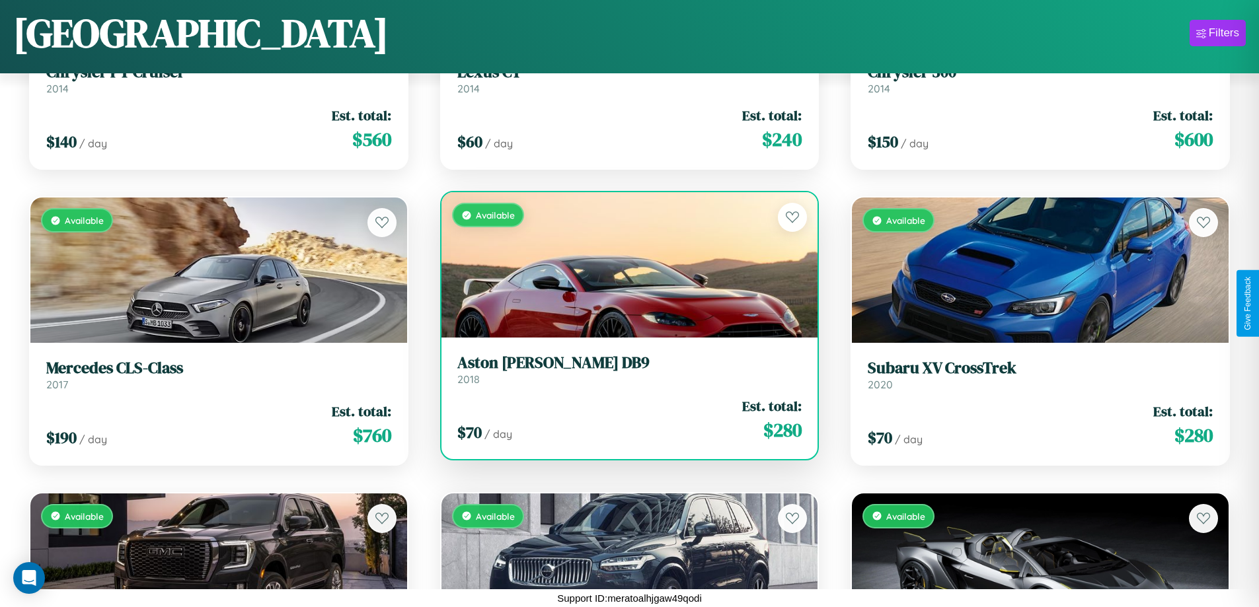
scroll to position [482, 0]
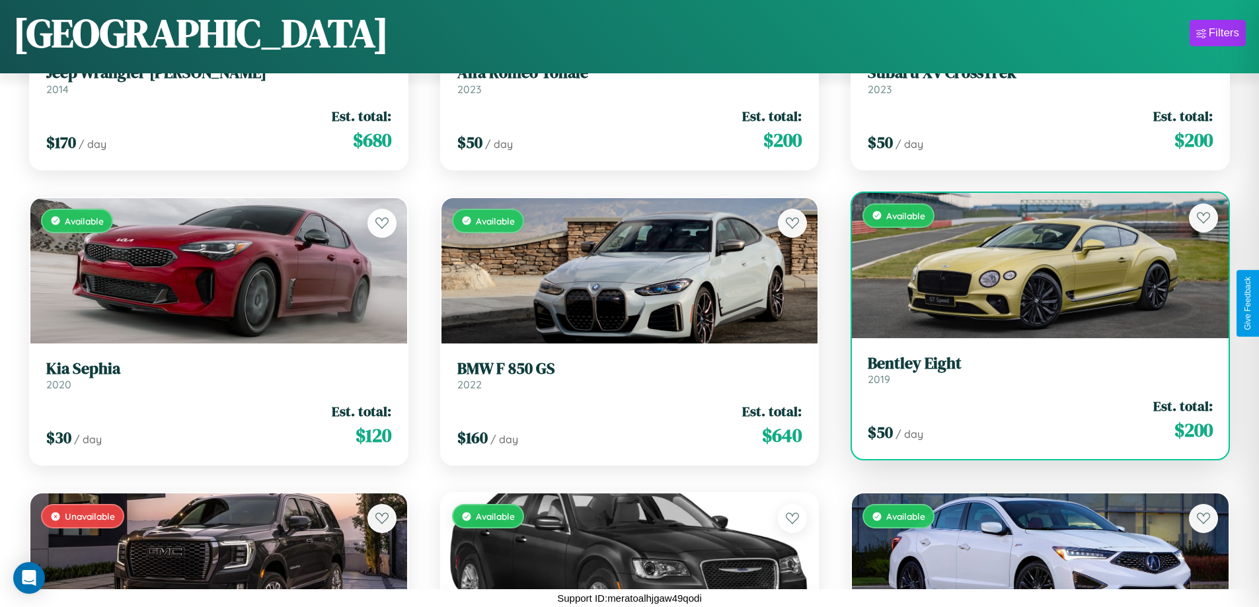
click at [1032, 375] on link "Bentley Eight 2019" at bounding box center [1040, 370] width 345 height 32
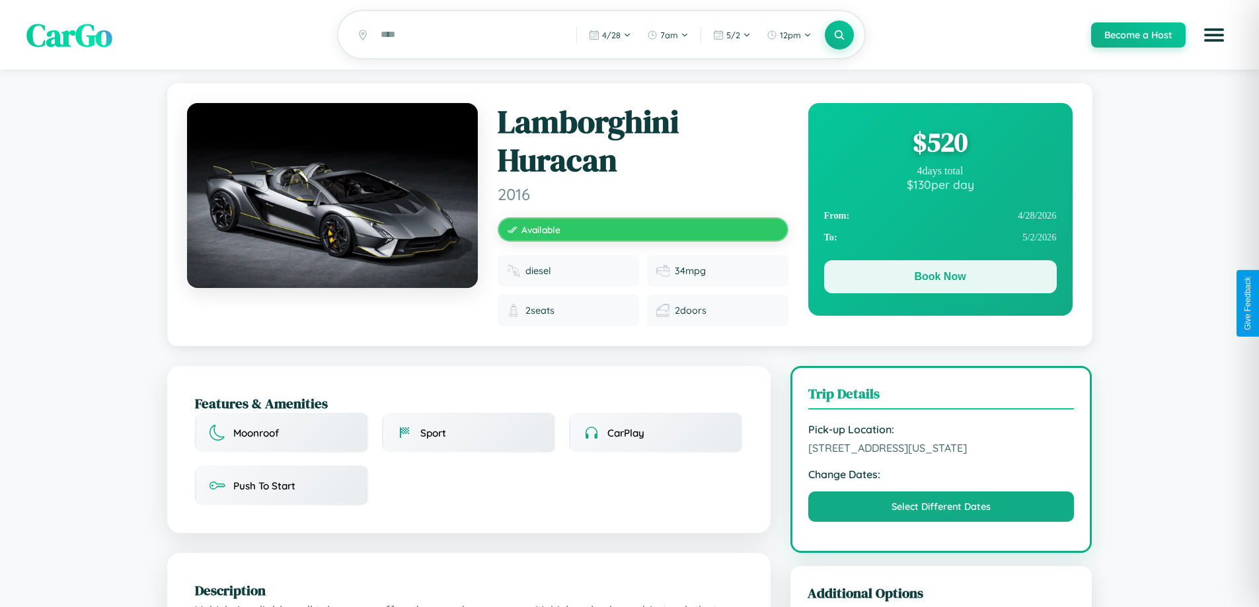
click at [940, 279] on button "Book Now" at bounding box center [940, 276] width 233 height 33
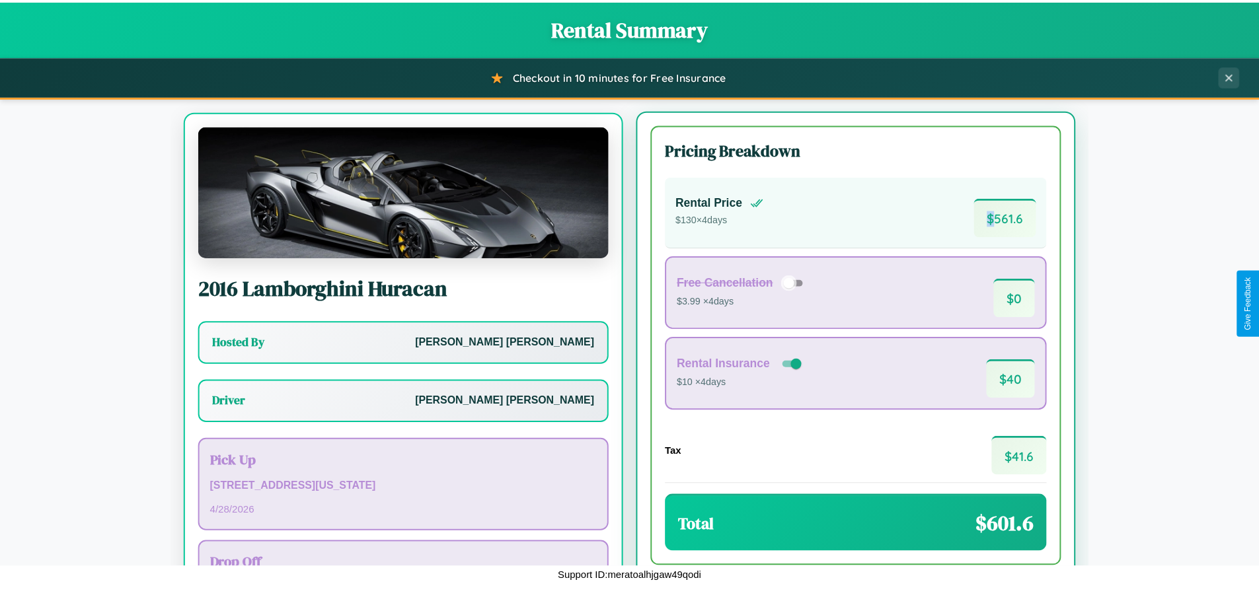
scroll to position [61, 0]
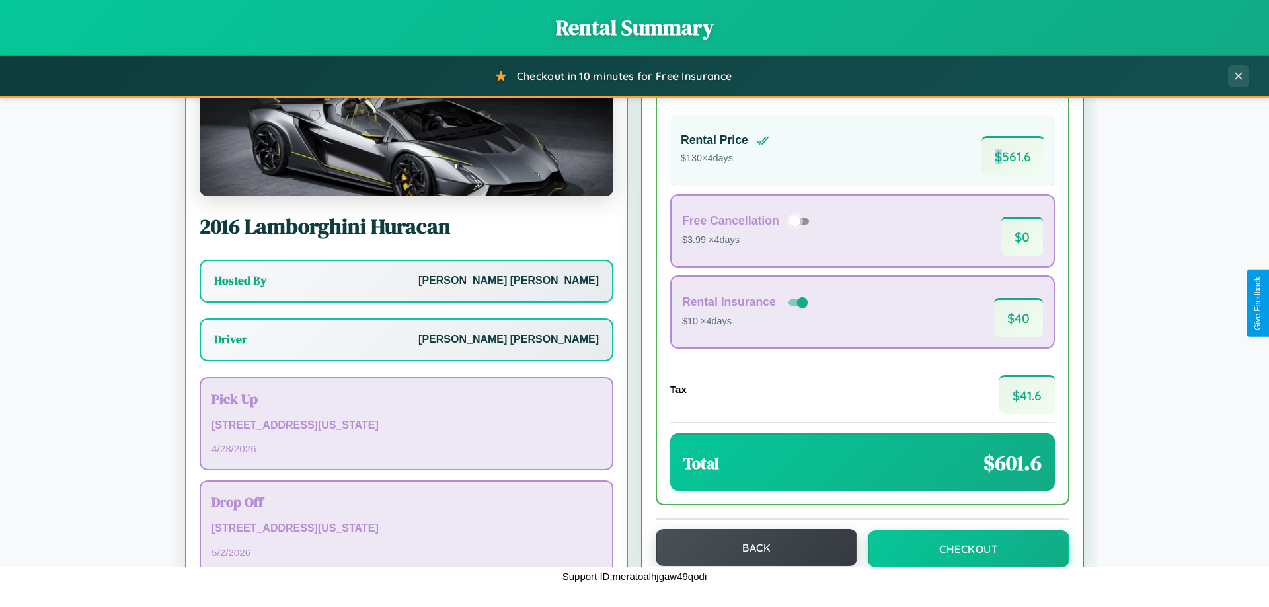
click at [750, 549] on button "Back" at bounding box center [757, 547] width 202 height 37
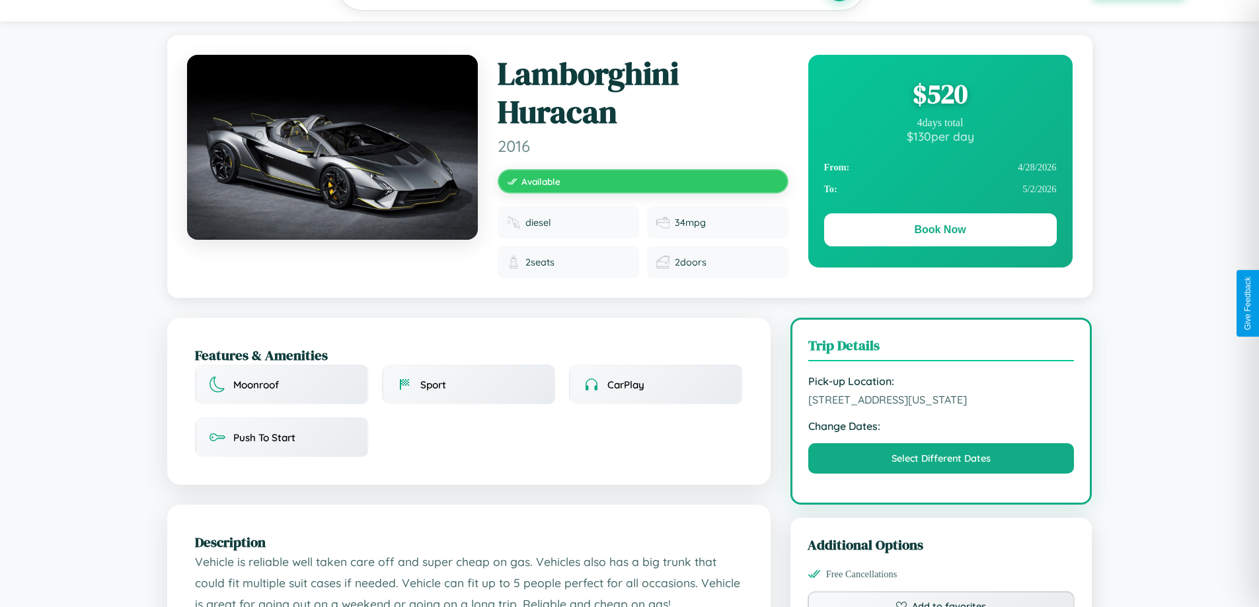
scroll to position [785, 0]
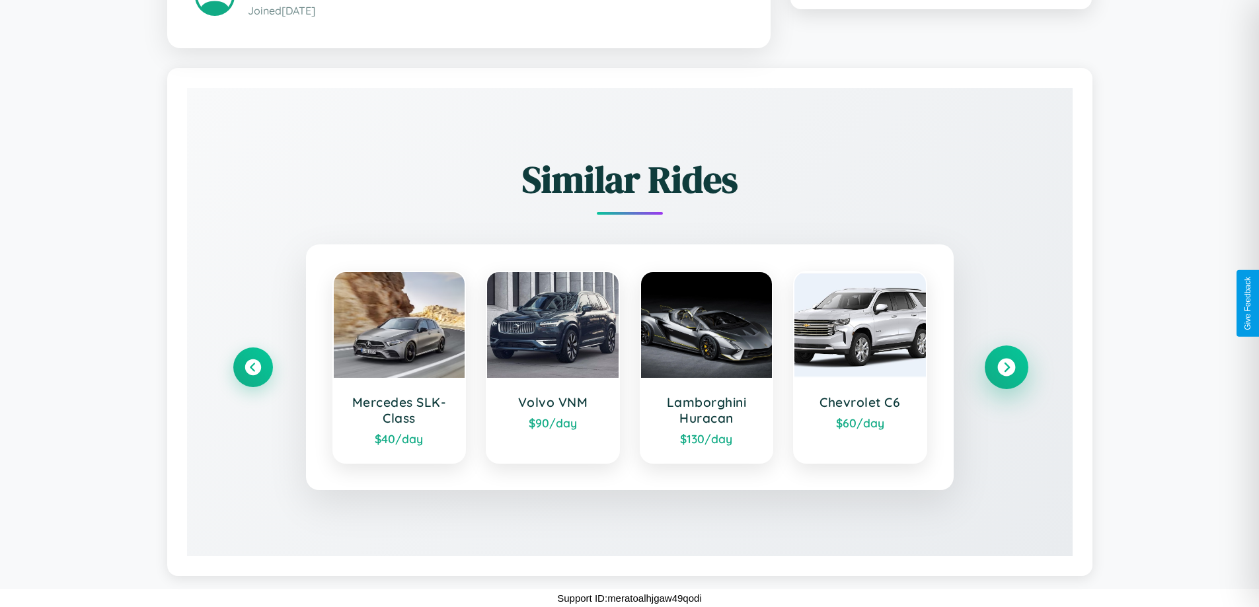
click at [1006, 367] on icon at bounding box center [1006, 368] width 18 height 18
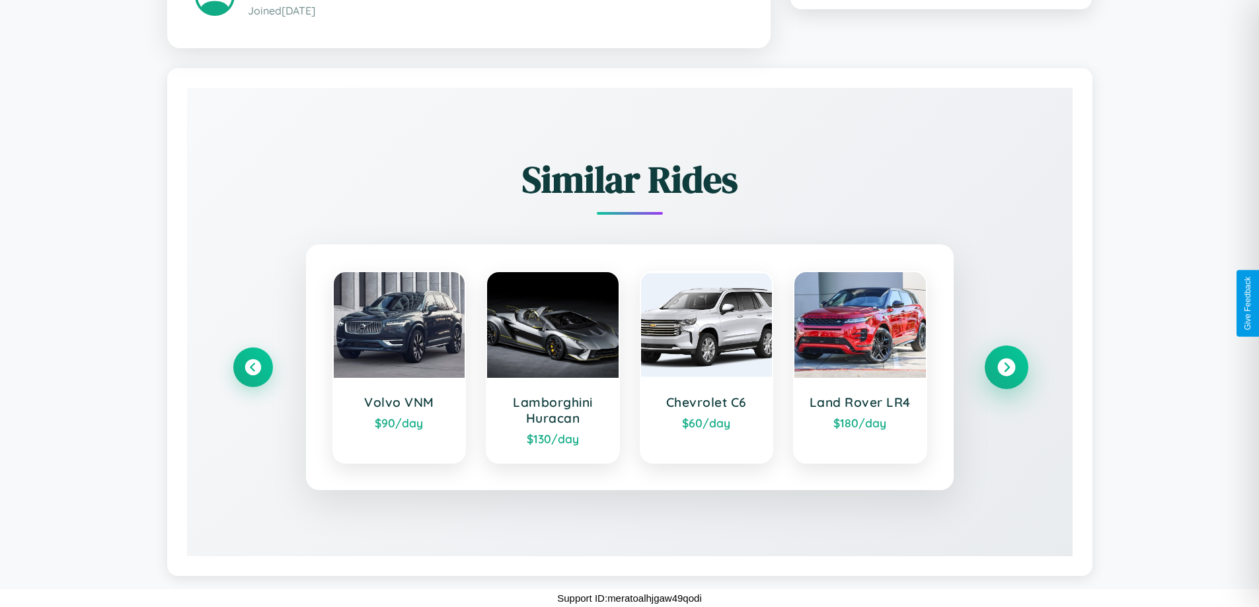
click at [1006, 367] on icon at bounding box center [1006, 368] width 18 height 18
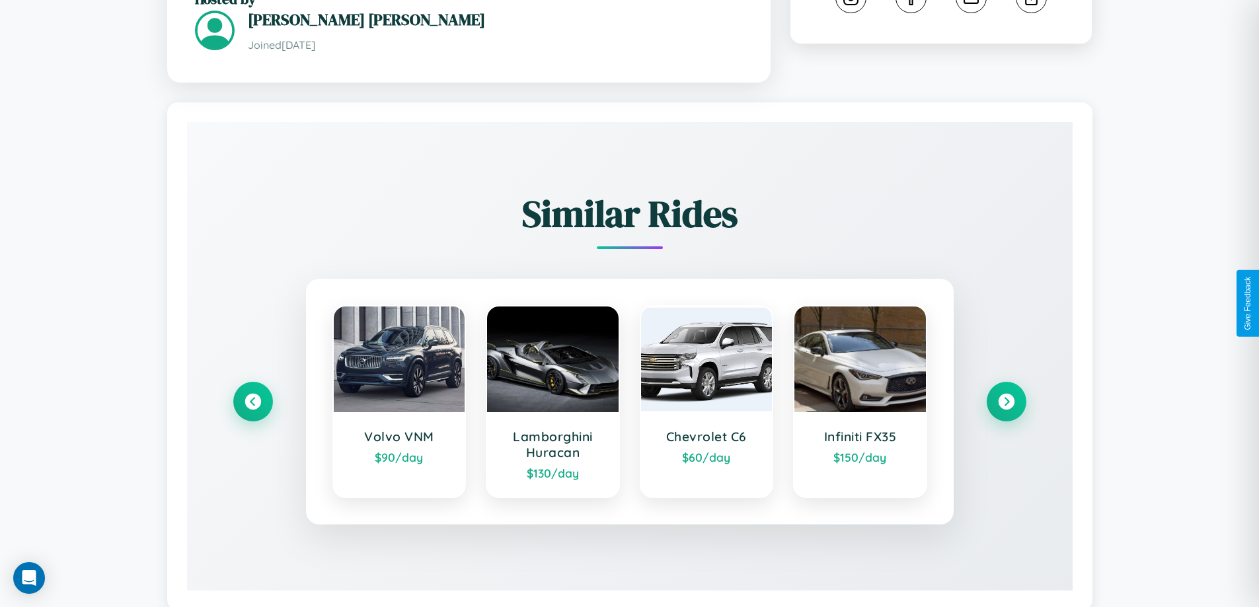
scroll to position [775, 0]
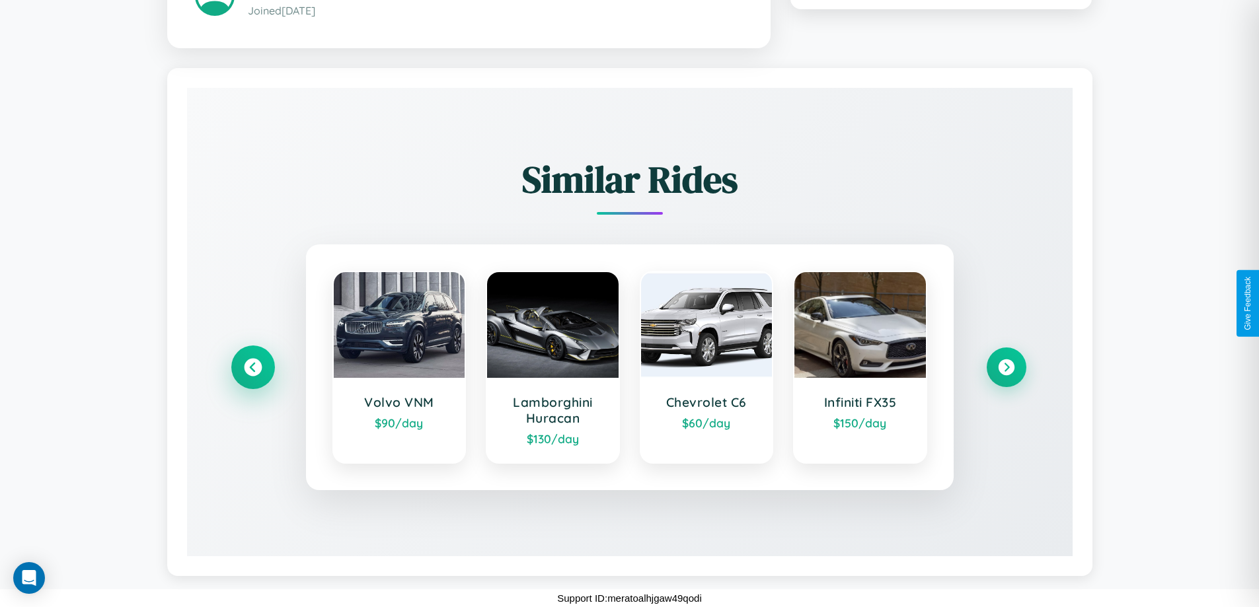
click at [252, 367] on icon at bounding box center [253, 367] width 18 height 18
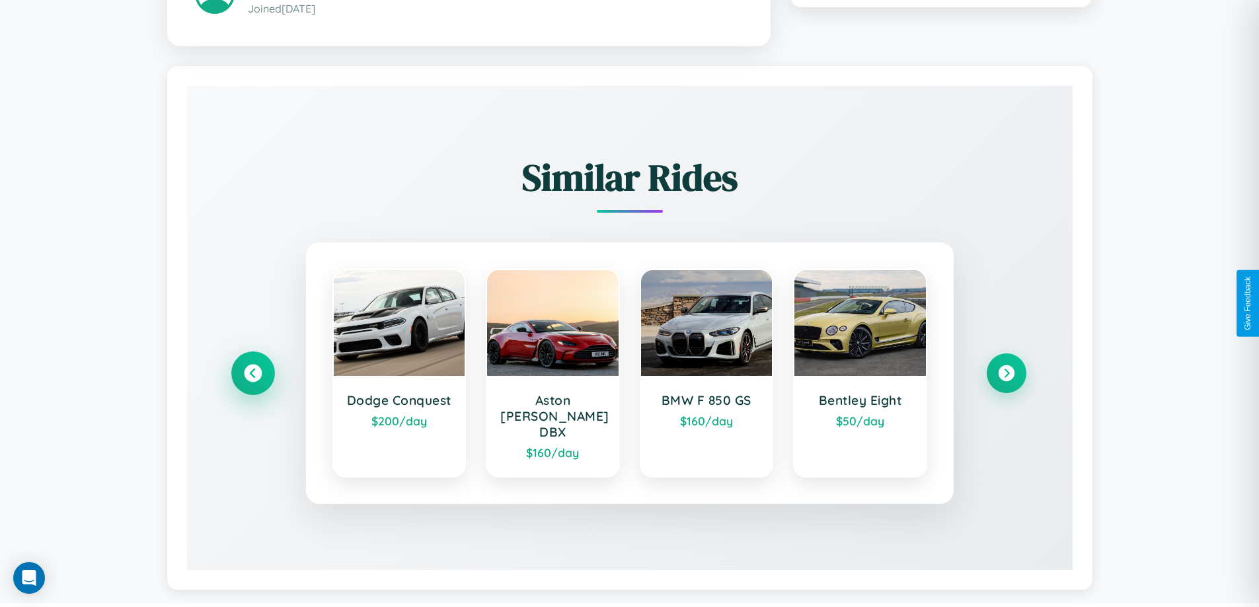
click at [252, 367] on icon at bounding box center [253, 373] width 18 height 18
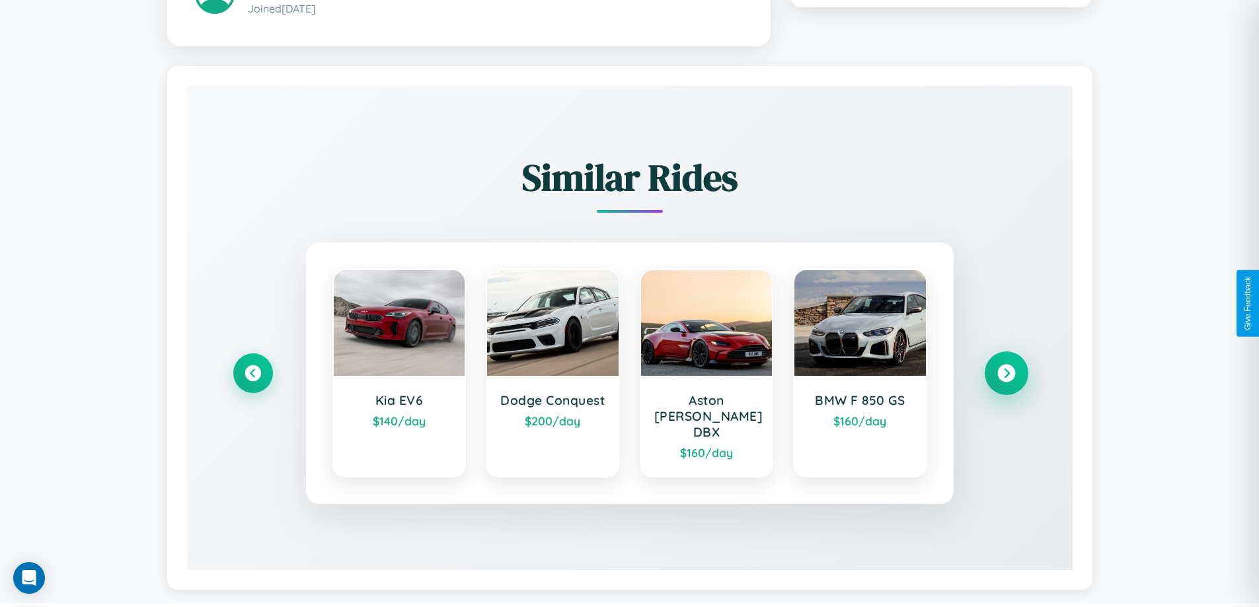
click at [1006, 367] on icon at bounding box center [1006, 373] width 18 height 18
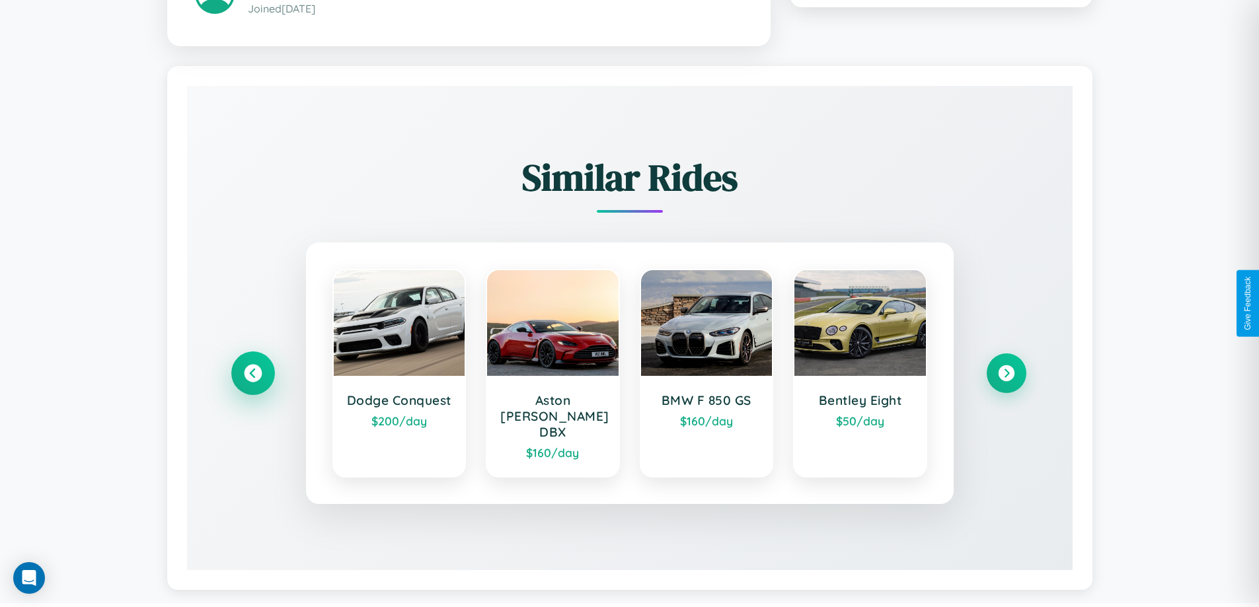
click at [252, 367] on icon at bounding box center [253, 373] width 18 height 18
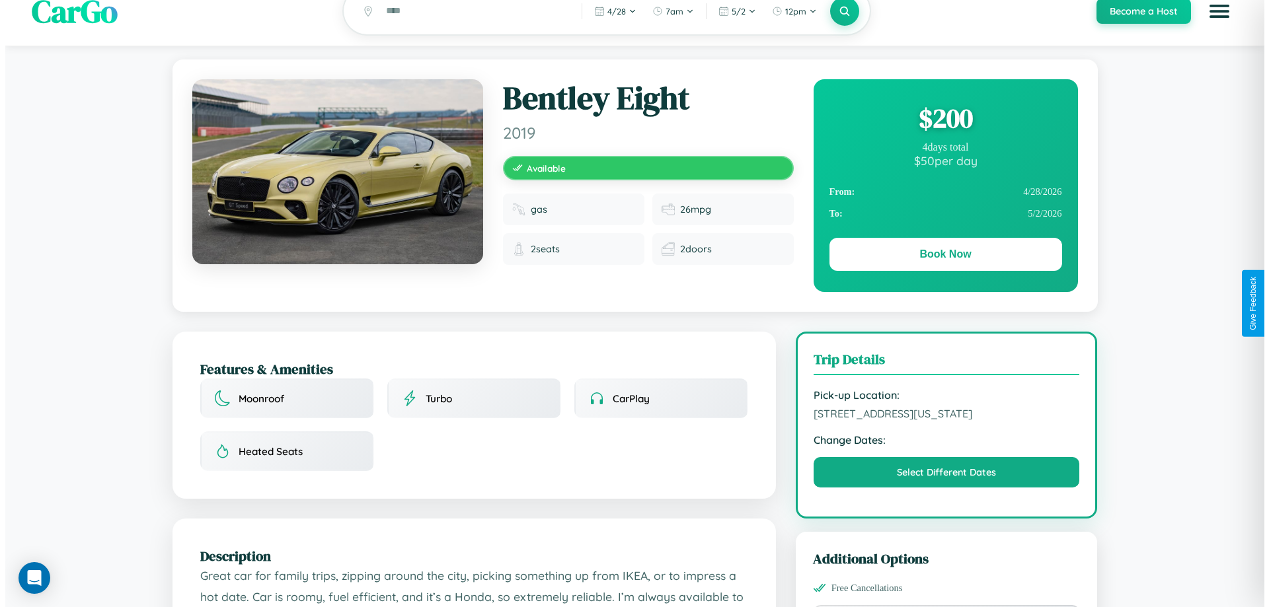
scroll to position [0, 0]
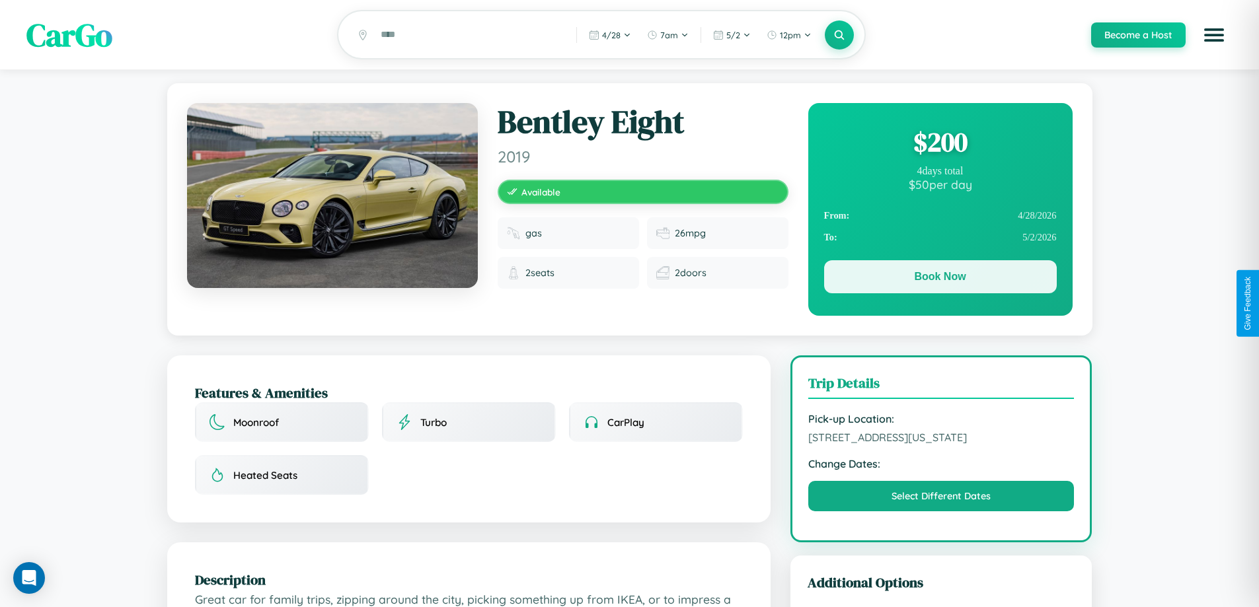
click at [940, 279] on button "Book Now" at bounding box center [940, 276] width 233 height 33
